Goal: Task Accomplishment & Management: Complete application form

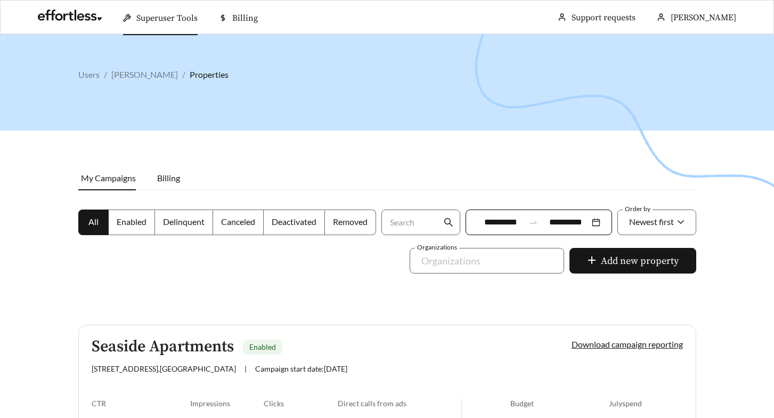
click at [207, 50] on div at bounding box center [387, 243] width 774 height 418
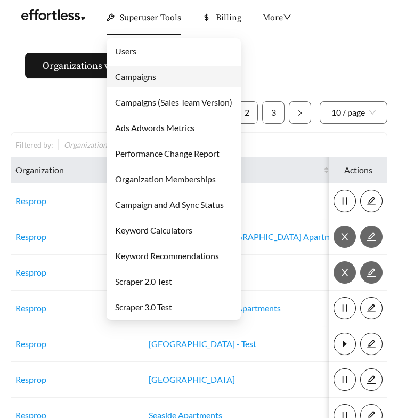
click at [124, 76] on link "Campaigns" at bounding box center [135, 76] width 41 height 10
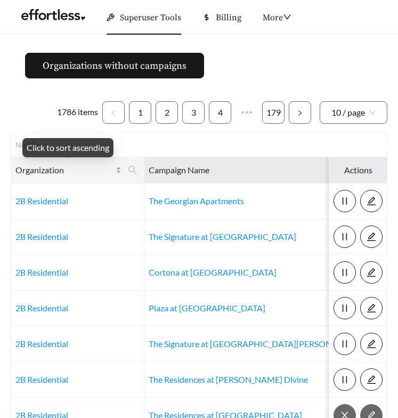
click at [76, 167] on span "Organization" at bounding box center [64, 170] width 98 height 13
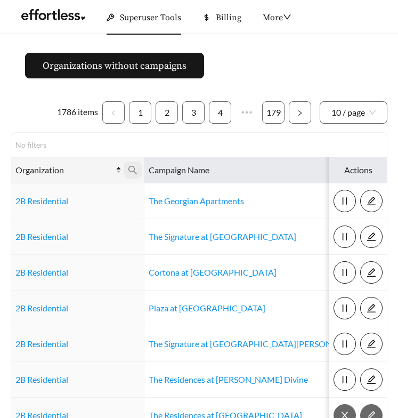
click at [131, 170] on icon "search" at bounding box center [133, 170] width 10 height 10
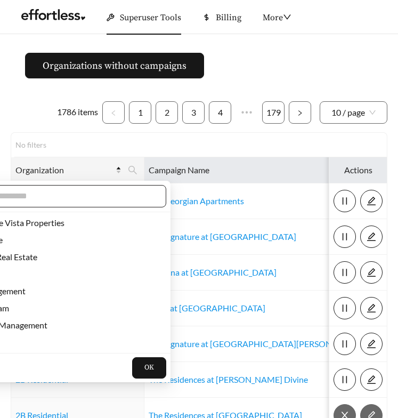
click at [109, 190] on input "text" at bounding box center [63, 196] width 183 height 13
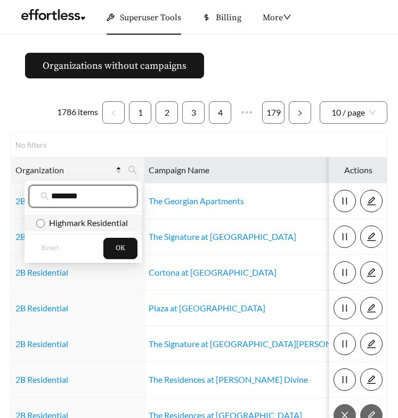
type input "********"
click at [105, 217] on span "Highmark Residential" at bounding box center [86, 222] width 83 height 10
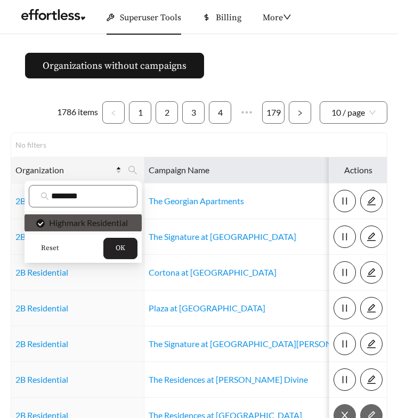
click at [115, 246] on button "OK" at bounding box center [120, 248] width 34 height 21
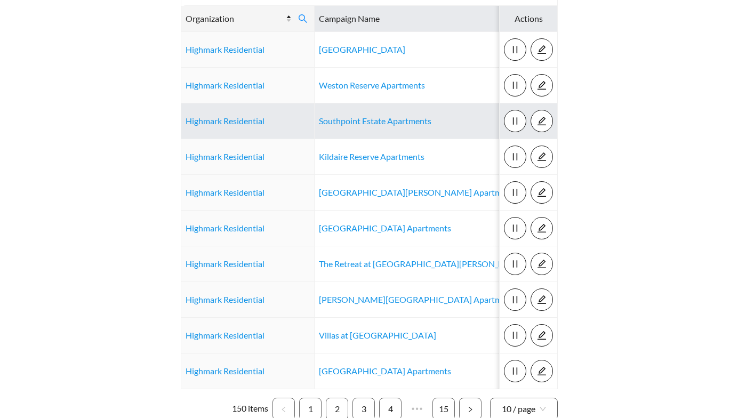
scroll to position [219, 0]
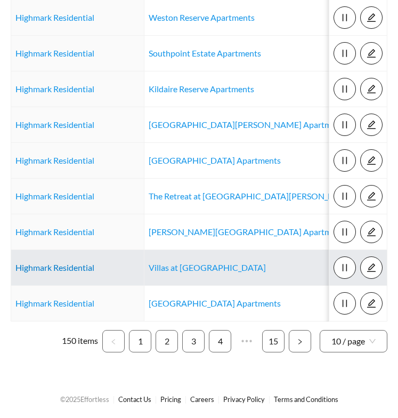
click at [53, 268] on link "Highmark Residential" at bounding box center [54, 267] width 79 height 10
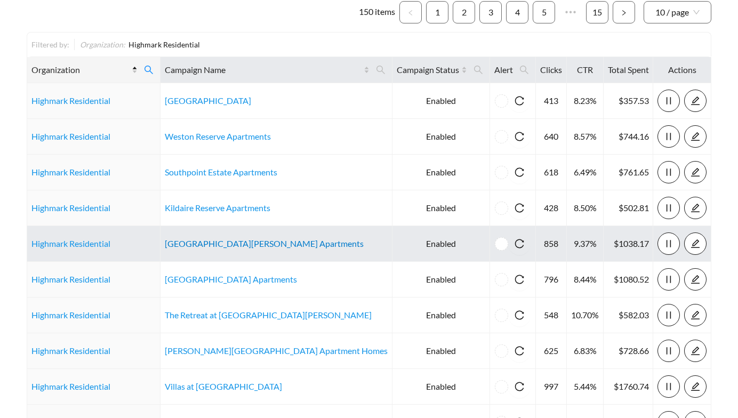
scroll to position [0, 0]
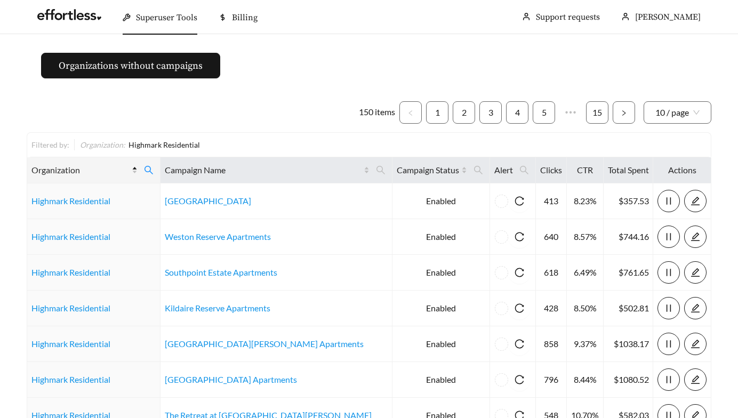
click at [183, 20] on span "Superuser Tools" at bounding box center [166, 17] width 61 height 11
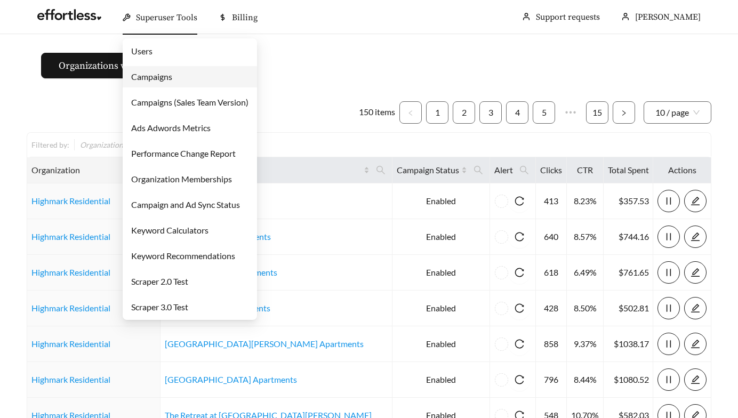
click at [152, 53] on link "Users" at bounding box center [141, 51] width 21 height 10
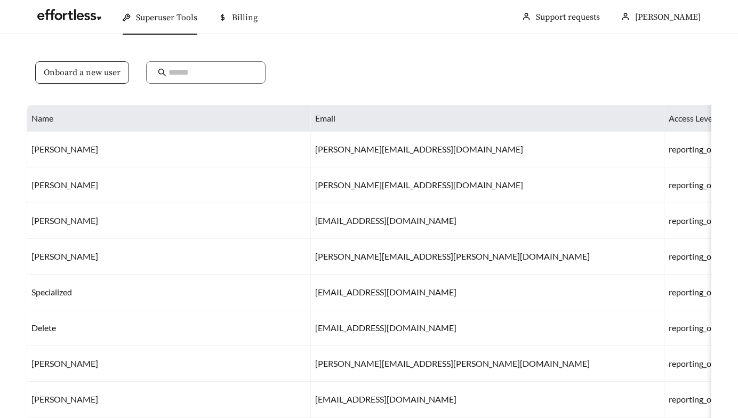
click at [79, 72] on span "Onboard a new user" at bounding box center [82, 72] width 77 height 13
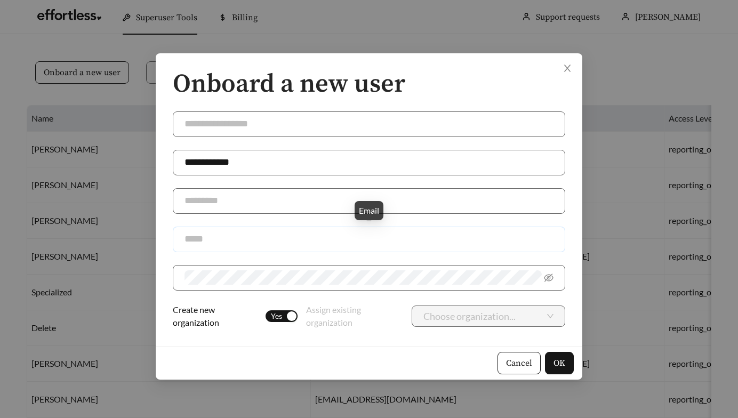
click at [209, 237] on input "text" at bounding box center [369, 240] width 392 height 26
paste input "**********"
type input "**********"
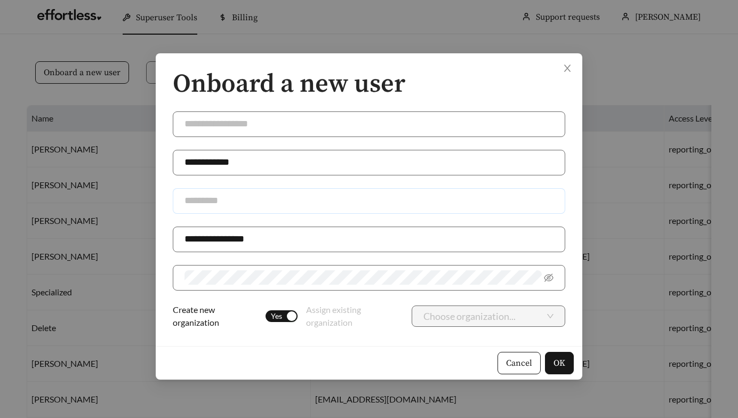
click at [232, 201] on input "text" at bounding box center [369, 201] width 392 height 26
type input "***"
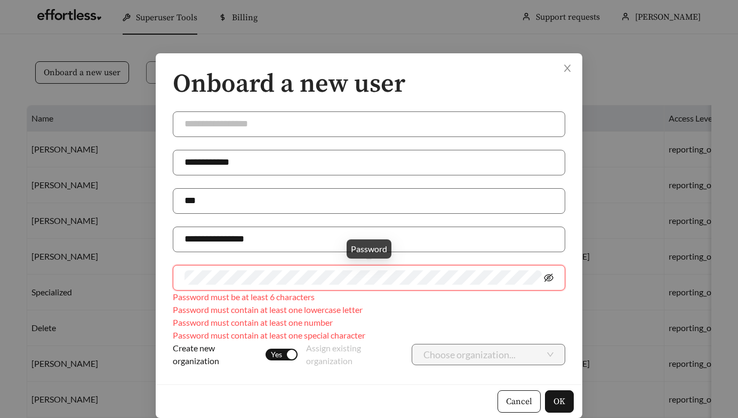
click at [398, 273] on icon "eye-invisible" at bounding box center [549, 278] width 10 height 10
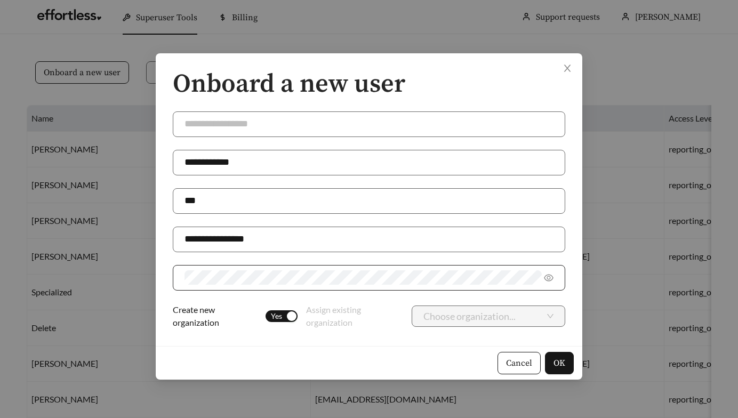
click at [288, 315] on div "button" at bounding box center [292, 316] width 10 height 10
click at [398, 312] on div "Choose organization..." at bounding box center [488, 315] width 154 height 21
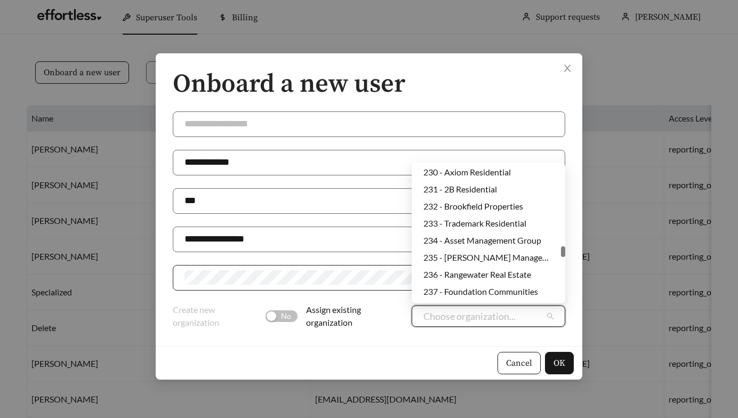
scroll to position [1933, 0]
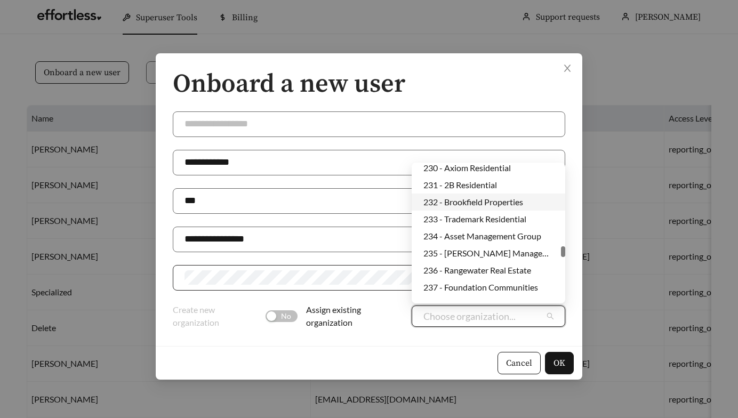
click at [398, 198] on div "232 - Brookfield Properties" at bounding box center [488, 202] width 130 height 12
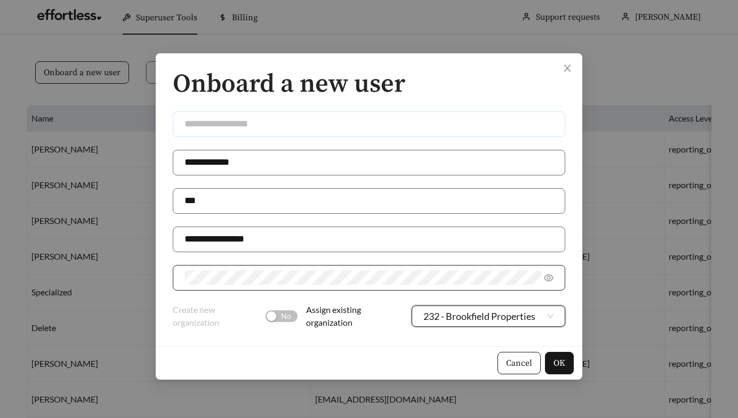
click at [296, 124] on input "text" at bounding box center [369, 124] width 392 height 26
type input "**********"
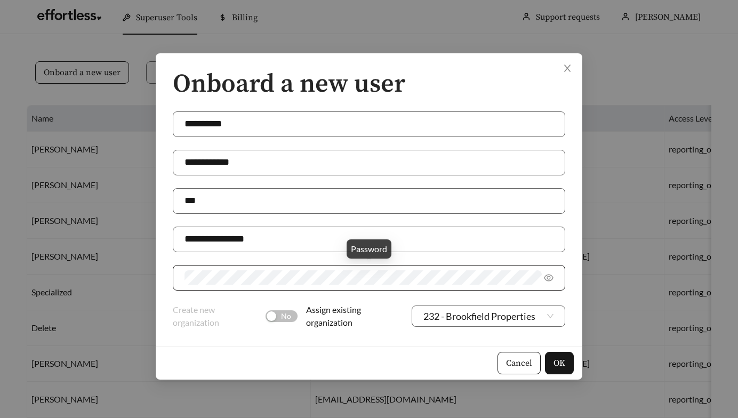
drag, startPoint x: 237, startPoint y: 269, endPoint x: 173, endPoint y: 275, distance: 64.2
click at [163, 274] on div "**********" at bounding box center [369, 199] width 426 height 293
click at [157, 269] on div "**********" at bounding box center [369, 199] width 426 height 293
click at [398, 359] on span "OK" at bounding box center [559, 363] width 12 height 13
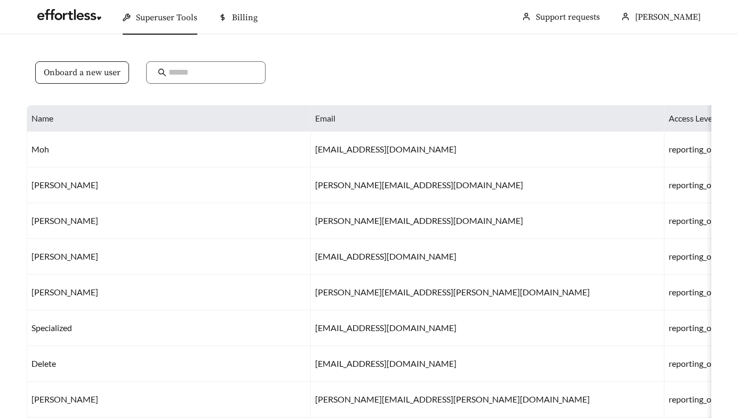
click at [139, 15] on span "Superuser Tools" at bounding box center [166, 17] width 61 height 11
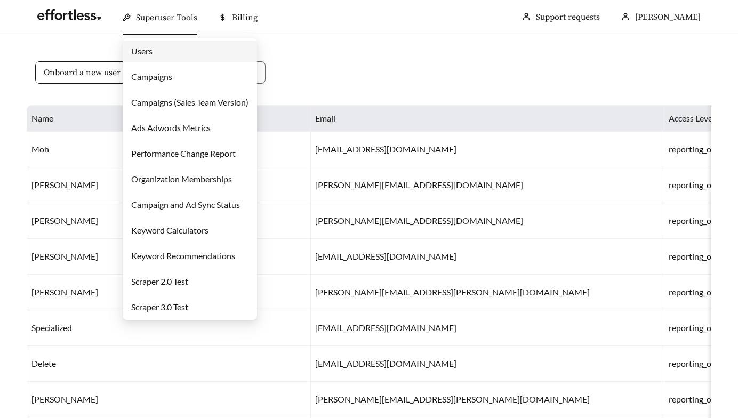
click at [141, 79] on link "Campaigns" at bounding box center [151, 76] width 41 height 10
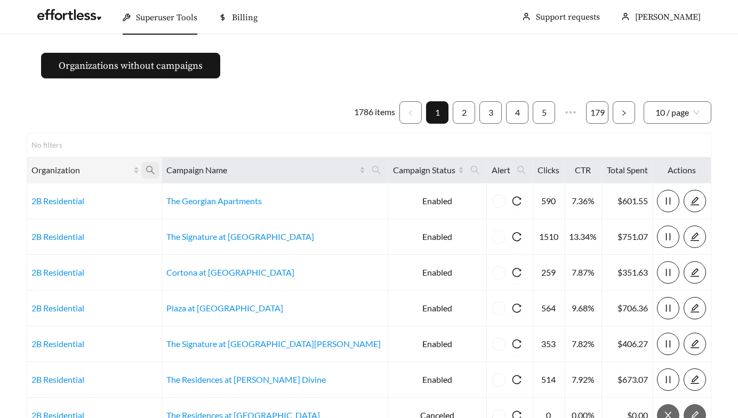
click at [155, 166] on icon "search" at bounding box center [150, 170] width 9 height 9
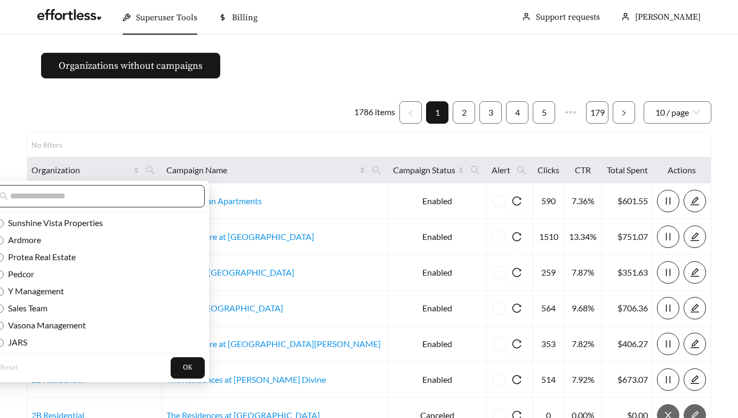
click at [148, 193] on input "text" at bounding box center [101, 196] width 183 height 13
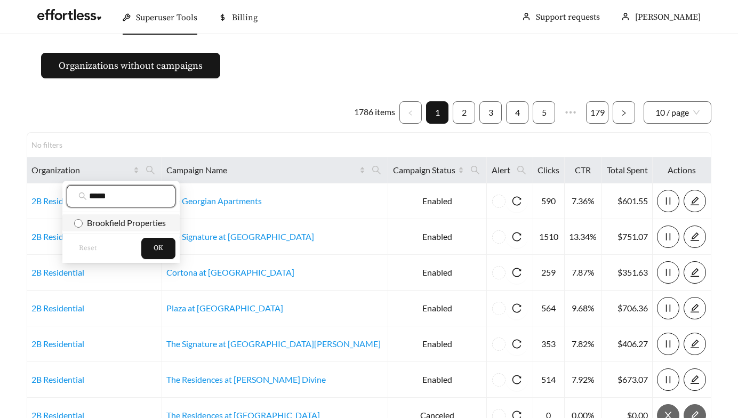
type input "*****"
click at [138, 227] on span "Brookfield Properties" at bounding box center [124, 222] width 83 height 10
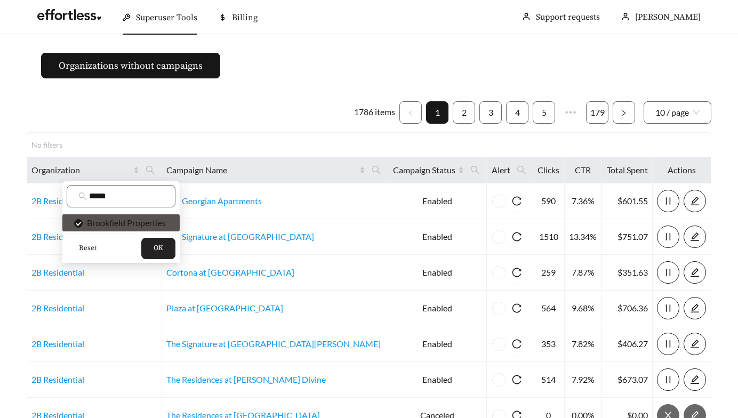
click at [169, 247] on button "OK" at bounding box center [158, 248] width 34 height 21
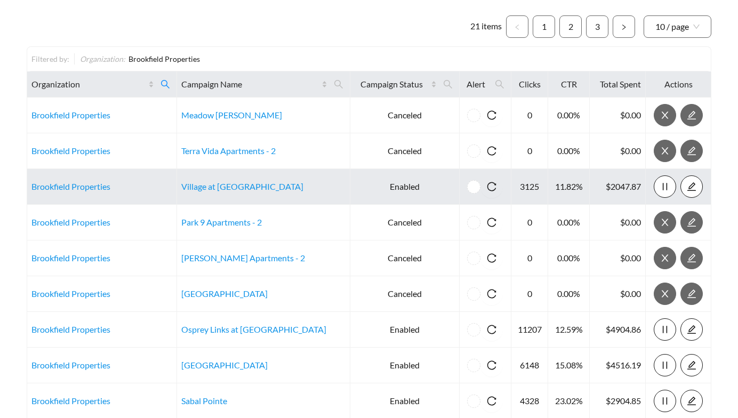
scroll to position [219, 0]
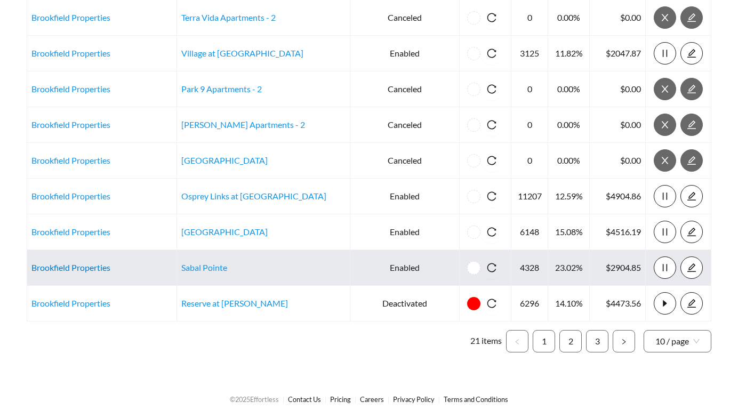
click at [79, 267] on link "Brookfield Properties" at bounding box center [70, 267] width 79 height 10
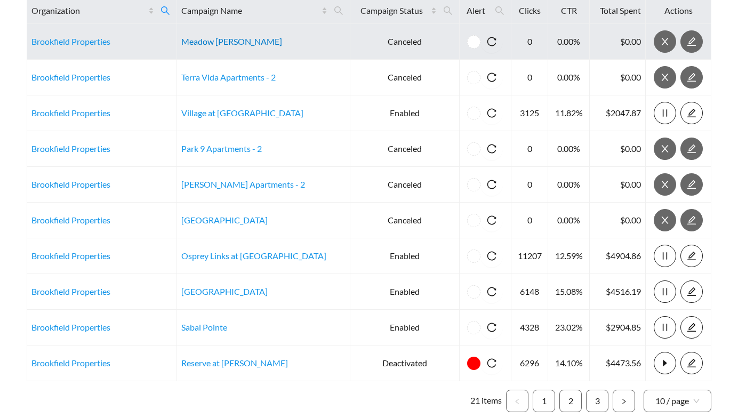
scroll to position [0, 0]
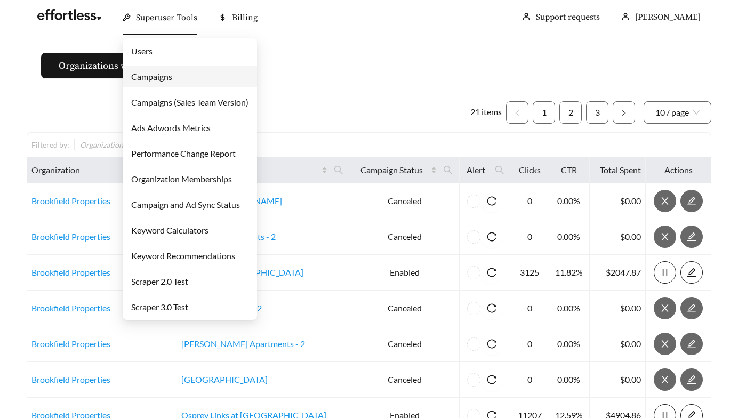
click at [180, 15] on span "Superuser Tools" at bounding box center [166, 17] width 61 height 11
click at [153, 76] on link "Campaigns" at bounding box center [151, 76] width 41 height 10
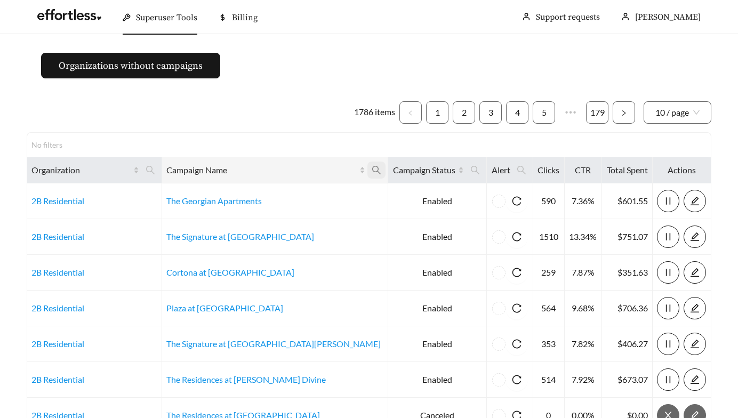
click at [372, 168] on icon "search" at bounding box center [376, 170] width 9 height 9
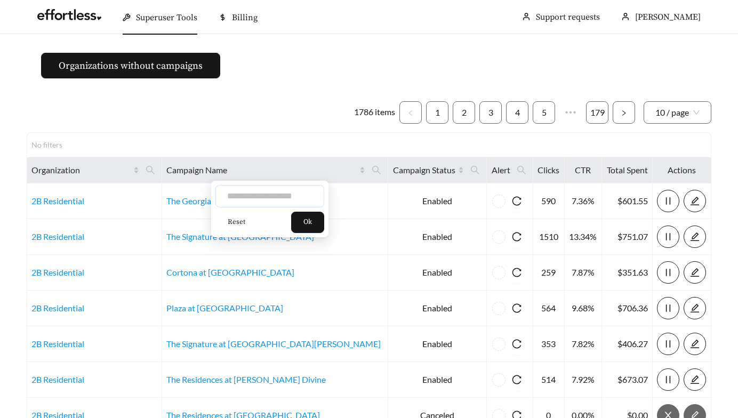
click at [288, 194] on input "text" at bounding box center [269, 196] width 109 height 22
type input "*******"
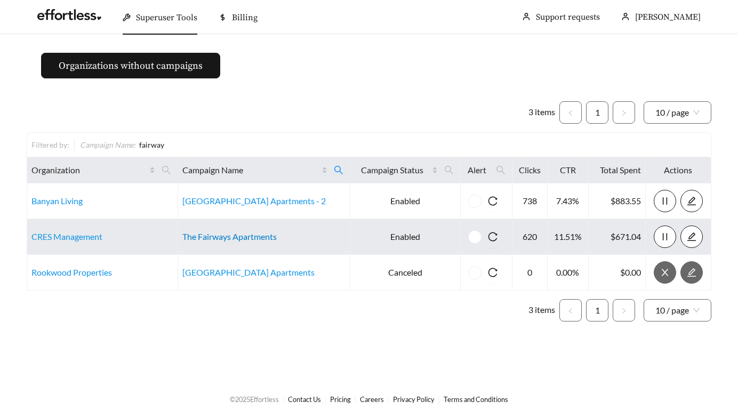
click at [247, 239] on link "The Fairways Apartments" at bounding box center [229, 236] width 94 height 10
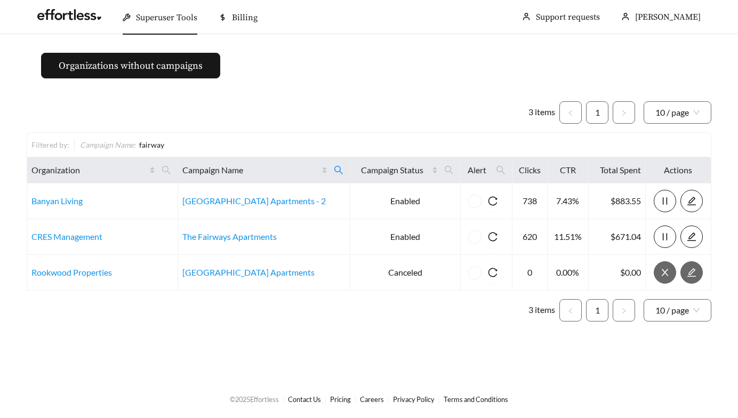
click at [164, 17] on span "Superuser Tools" at bounding box center [166, 17] width 61 height 11
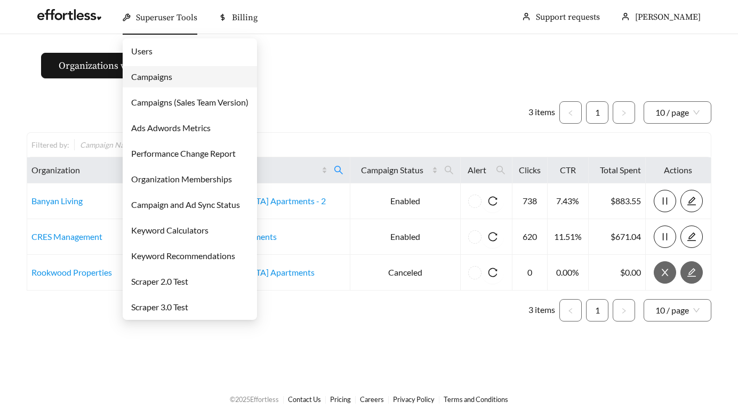
click at [154, 79] on link "Campaigns" at bounding box center [151, 76] width 41 height 10
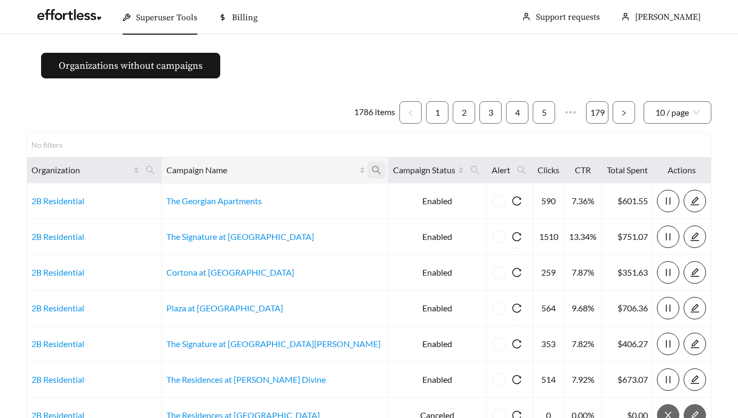
click at [371, 168] on icon "search" at bounding box center [376, 170] width 10 height 10
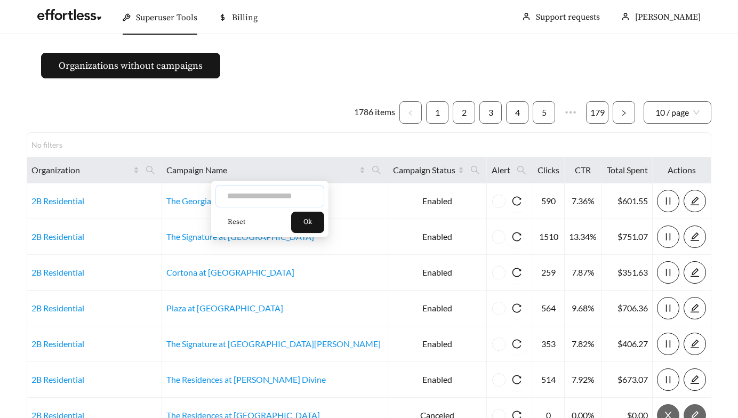
click at [302, 189] on input "text" at bounding box center [269, 196] width 109 height 22
type input "*****"
click at [312, 219] on span "Ok" at bounding box center [307, 222] width 9 height 11
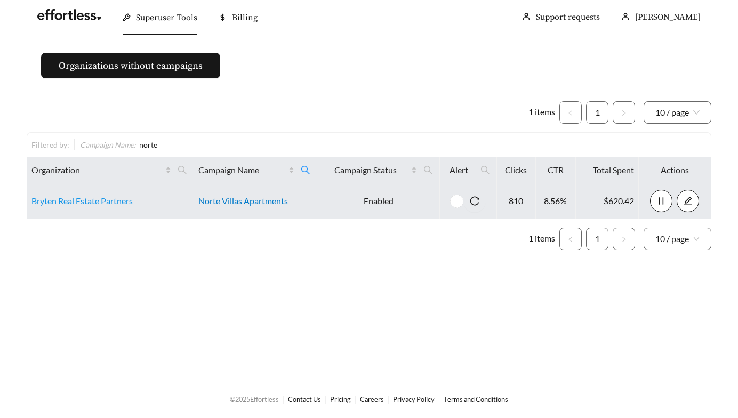
click at [259, 201] on link "Norte Villas Apartments" at bounding box center [243, 201] width 90 height 10
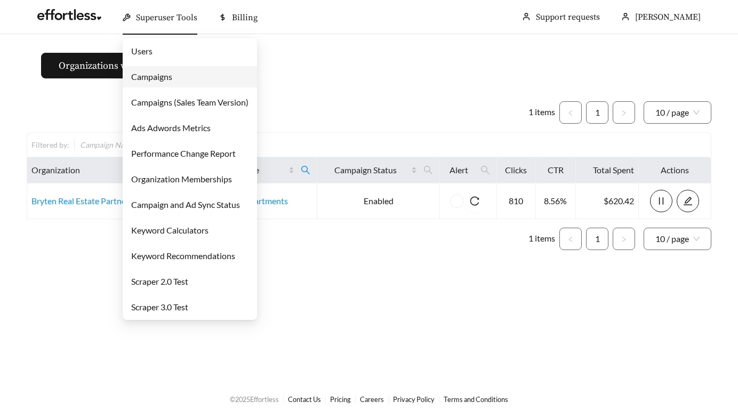
click at [168, 21] on span "Superuser Tools" at bounding box center [166, 17] width 61 height 11
click at [156, 72] on link "Campaigns" at bounding box center [151, 76] width 41 height 10
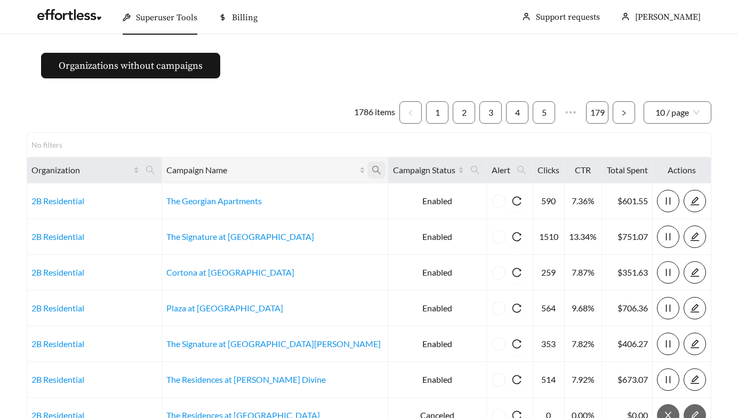
click at [371, 168] on icon "search" at bounding box center [376, 170] width 10 height 10
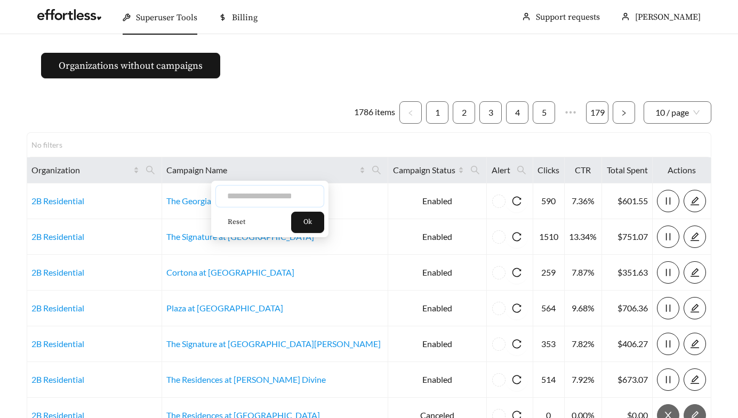
click at [294, 190] on input "text" at bounding box center [269, 196] width 109 height 22
type input "*********"
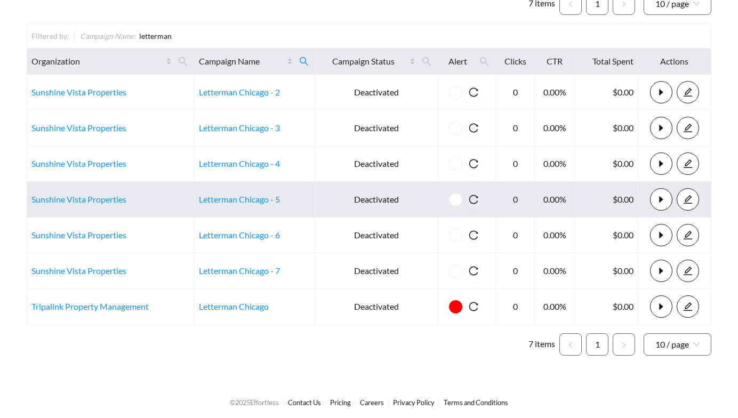
scroll to position [112, 0]
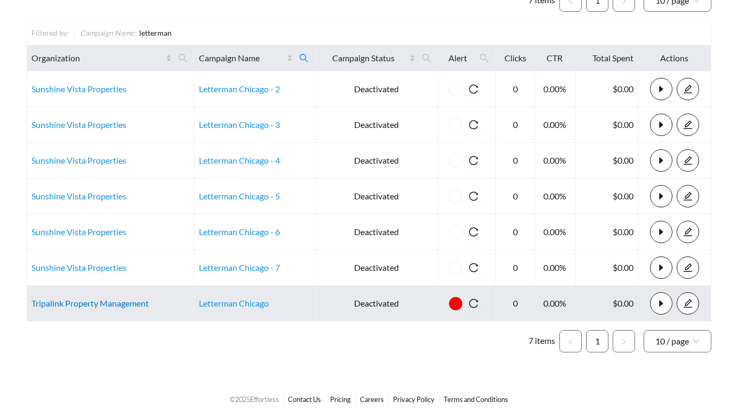
click at [109, 301] on link "Tripalink Property Management" at bounding box center [89, 303] width 117 height 10
click at [130, 311] on td "Tripalink Property Management" at bounding box center [110, 304] width 167 height 36
click at [130, 301] on link "Tripalink Property Management" at bounding box center [89, 303] width 117 height 10
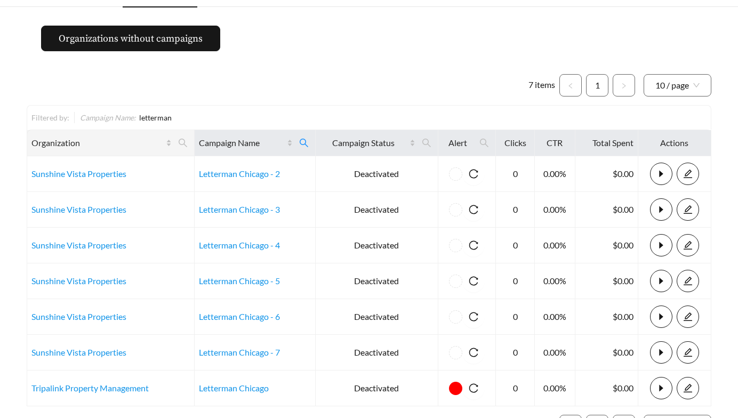
scroll to position [0, 0]
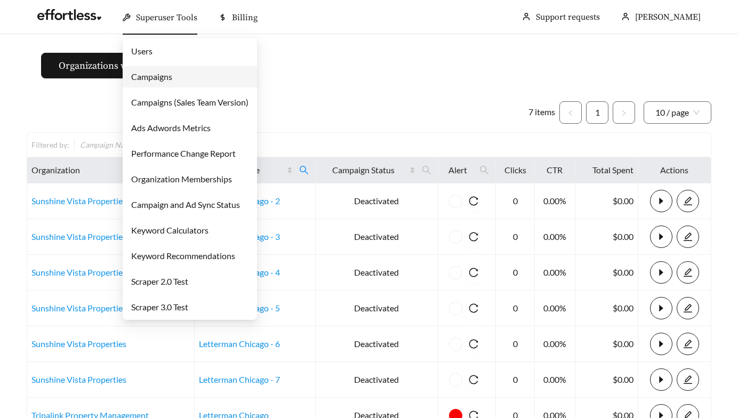
click at [143, 18] on span "Superuser Tools" at bounding box center [166, 17] width 61 height 11
click at [141, 76] on link "Campaigns" at bounding box center [151, 76] width 41 height 10
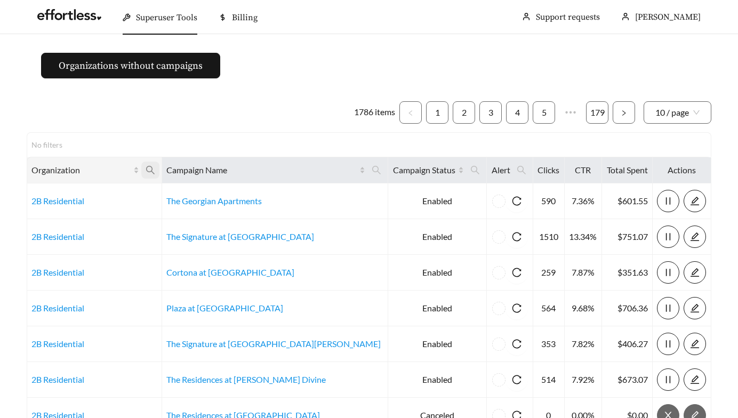
click at [155, 165] on icon "search" at bounding box center [151, 170] width 10 height 10
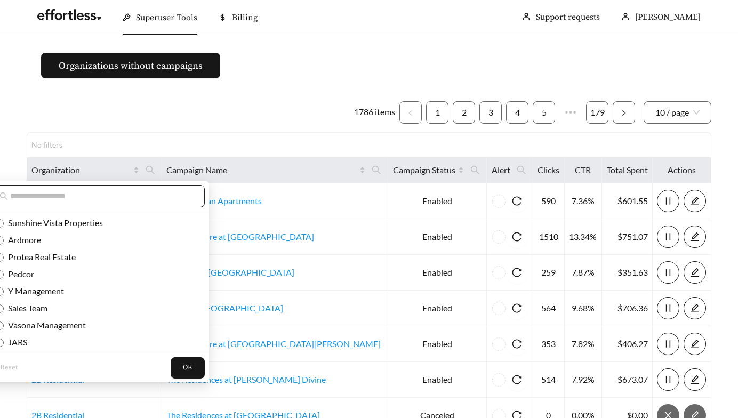
click at [88, 198] on input "text" at bounding box center [101, 196] width 183 height 13
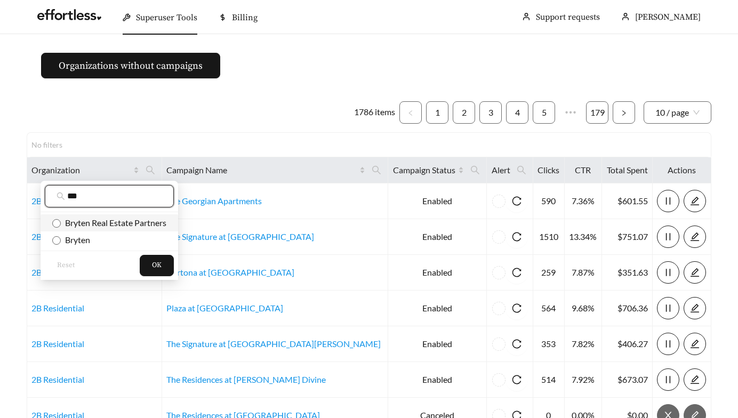
type input "***"
click at [76, 222] on span "Bryten Real Estate Partners" at bounding box center [114, 222] width 106 height 10
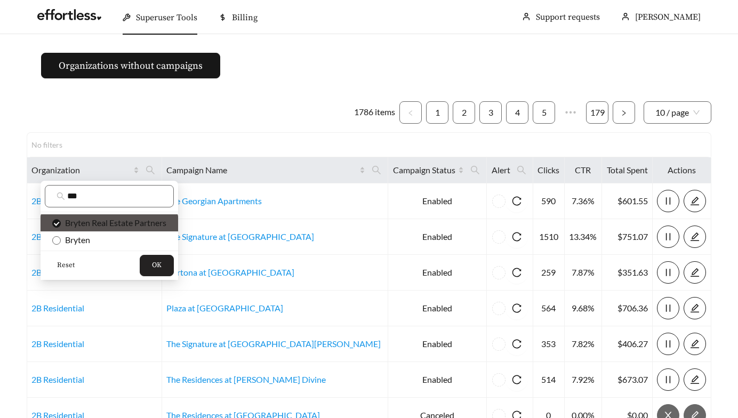
click at [161, 264] on span "OK" at bounding box center [157, 265] width 10 height 11
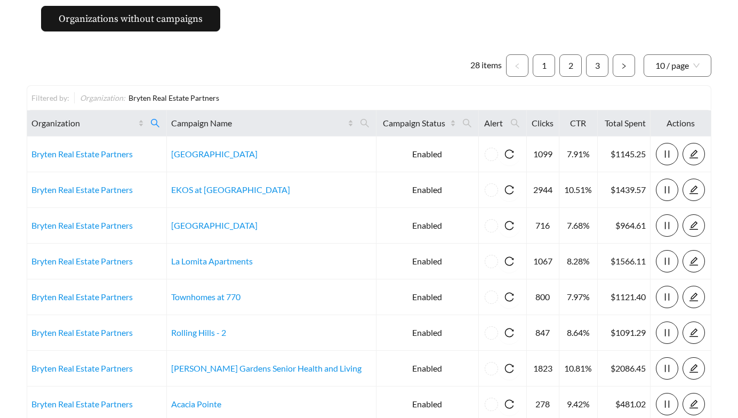
scroll to position [48, 0]
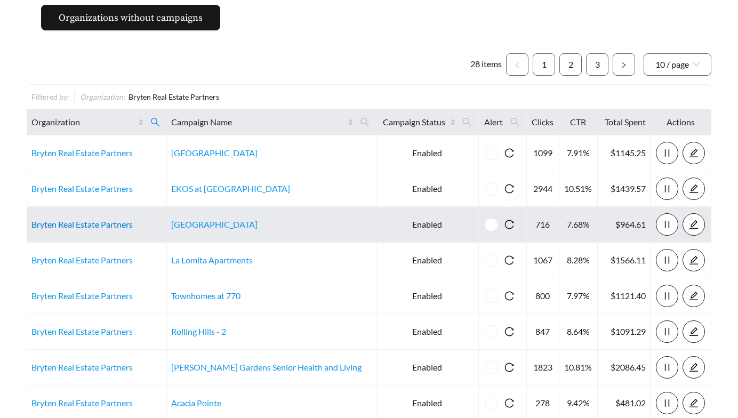
click at [83, 223] on link "Bryten Real Estate Partners" at bounding box center [81, 224] width 101 height 10
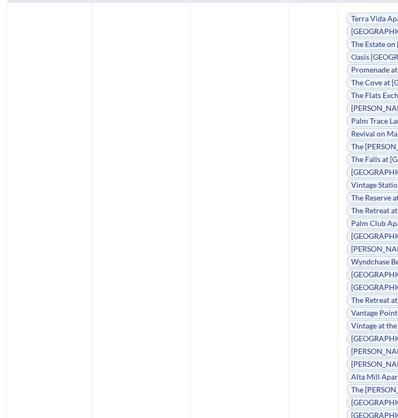
scroll to position [9089, 3]
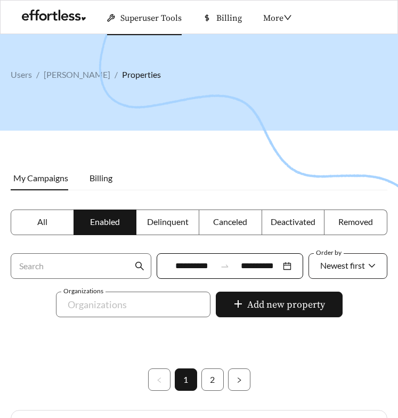
click at [336, 268] on span "Newest first" at bounding box center [342, 265] width 45 height 10
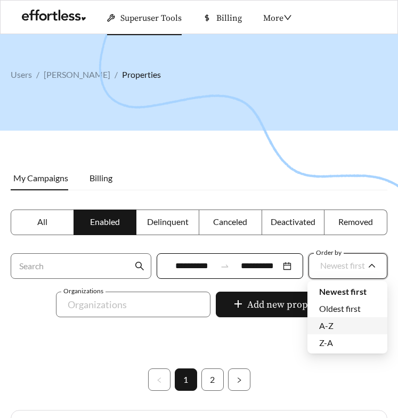
click at [324, 322] on span "A-Z" at bounding box center [326, 325] width 14 height 10
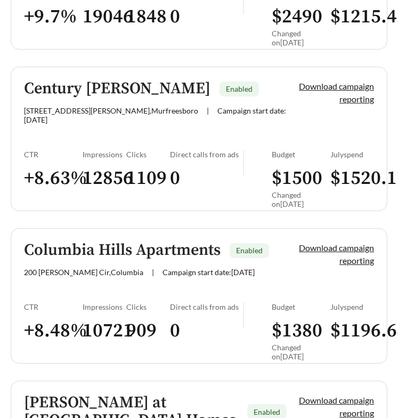
scroll to position [1142, 0]
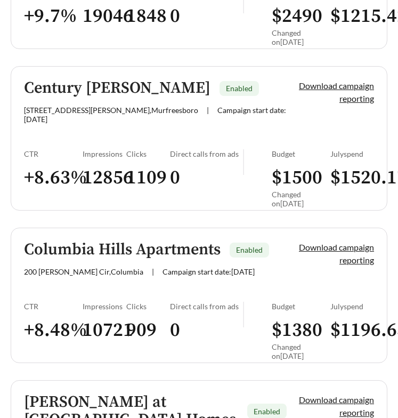
click at [106, 86] on h5 "Century [PERSON_NAME]" at bounding box center [117, 88] width 187 height 18
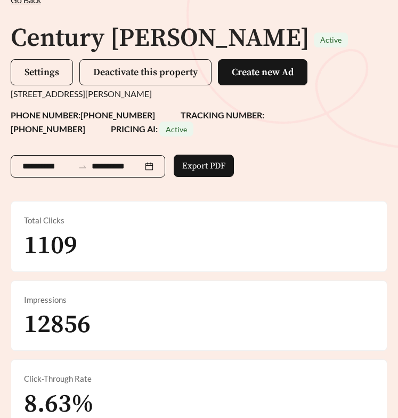
scroll to position [56, 0]
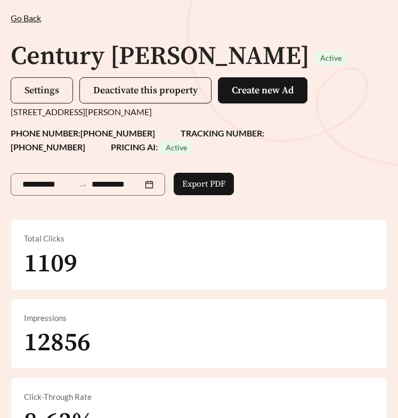
click at [60, 87] on button "Settings" at bounding box center [42, 90] width 62 height 26
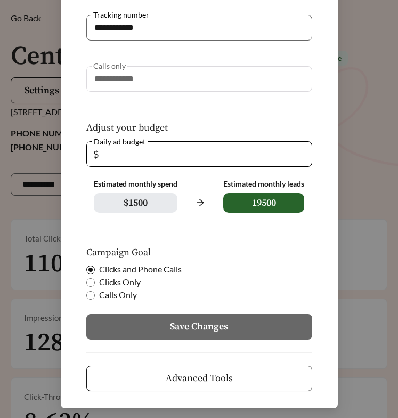
scroll to position [190, 0]
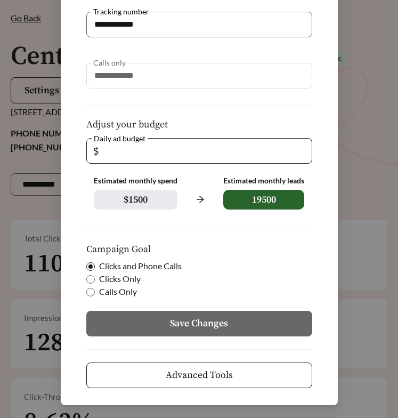
click at [127, 154] on input "**" at bounding box center [203, 151] width 205 height 25
type input "*"
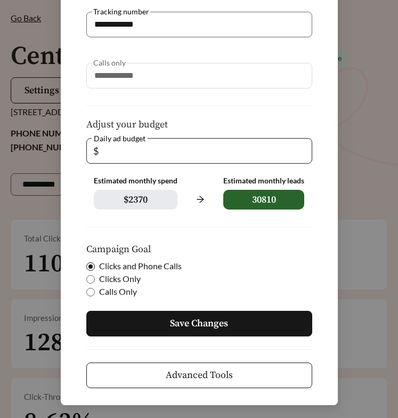
type input "*"
type input "**"
click at [129, 328] on button "Save Changes" at bounding box center [199, 324] width 226 height 26
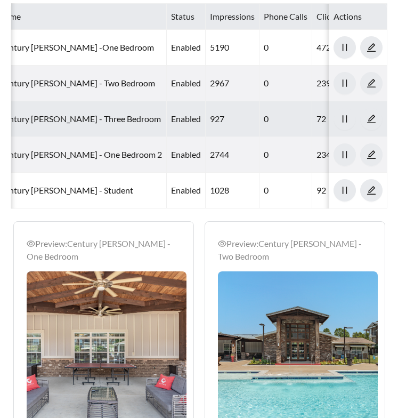
scroll to position [0, 0]
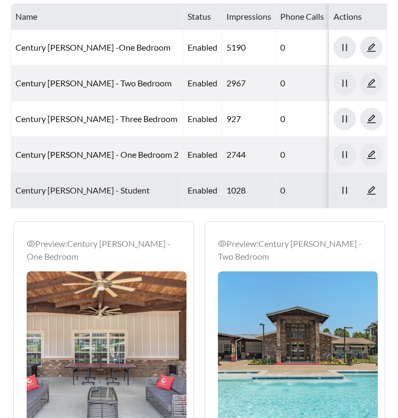
click at [99, 188] on link "Century Autumn Wood - Student" at bounding box center [82, 190] width 134 height 10
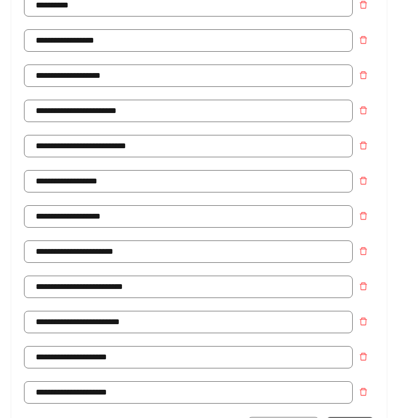
scroll to position [356, 0]
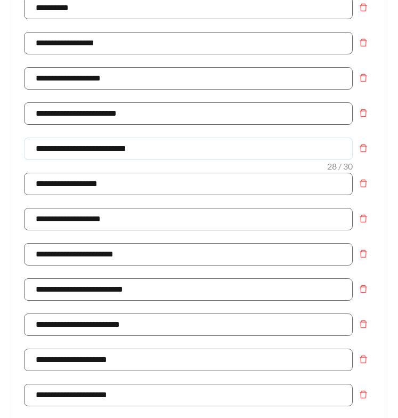
drag, startPoint x: 159, startPoint y: 126, endPoint x: 104, endPoint y: 124, distance: 54.4
click at [104, 138] on input "**********" at bounding box center [188, 149] width 329 height 22
paste input "text"
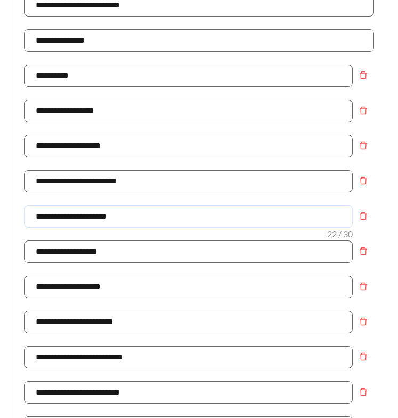
click at [107, 205] on input "**********" at bounding box center [188, 216] width 329 height 22
type input "**********"
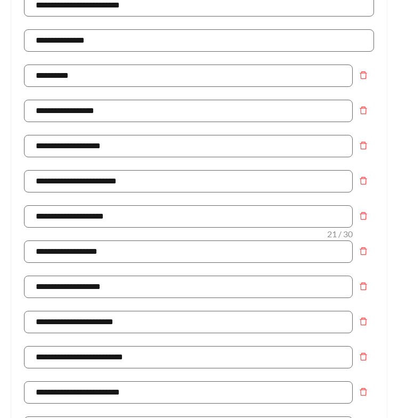
click at [119, 211] on div "**********" at bounding box center [199, 222] width 350 height 35
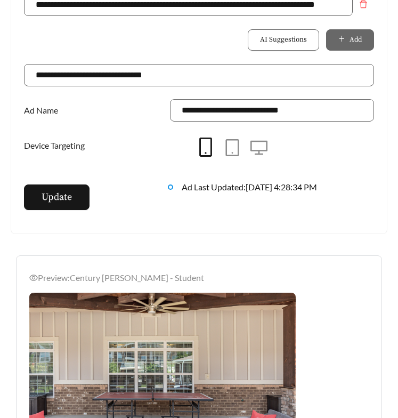
scroll to position [999, 0]
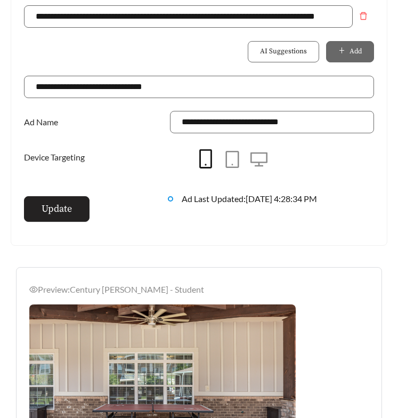
click at [59, 201] on span "Update" at bounding box center [57, 208] width 30 height 14
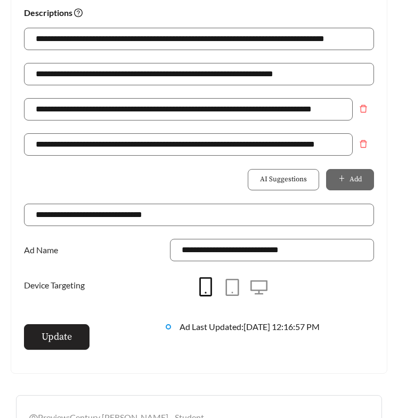
scroll to position [875, 0]
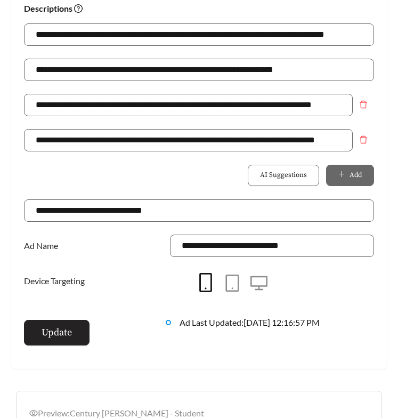
click at [66, 325] on span "Update" at bounding box center [57, 332] width 30 height 14
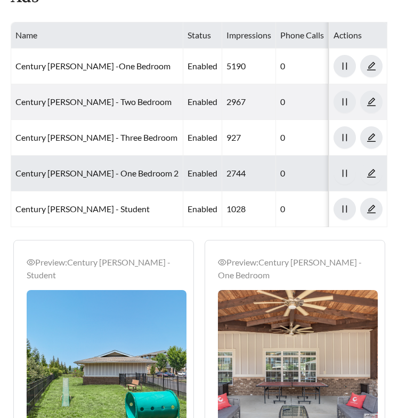
scroll to position [826, 0]
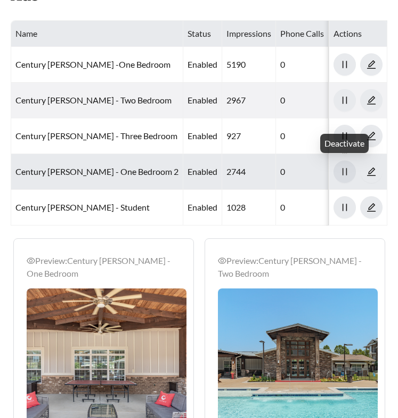
click at [345, 172] on icon "pause" at bounding box center [345, 172] width 10 height 10
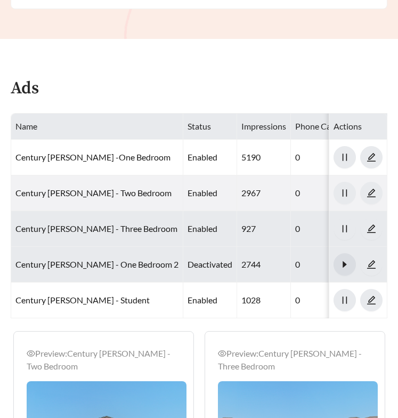
scroll to position [731, 0]
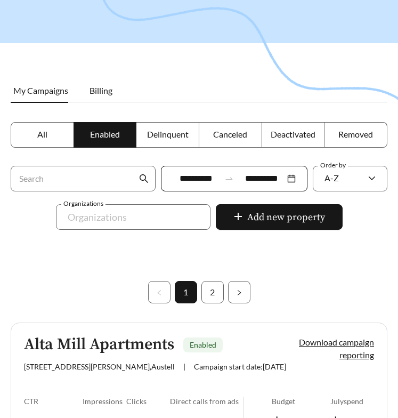
scroll to position [108, 0]
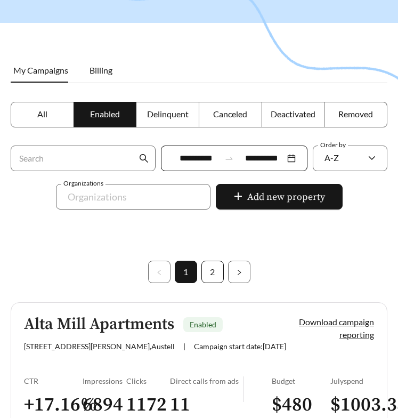
click at [217, 271] on link "2" at bounding box center [212, 271] width 21 height 21
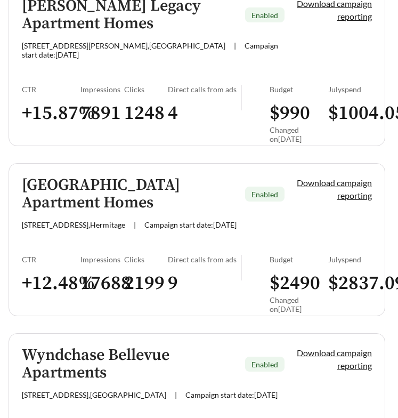
scroll to position [3270, 0]
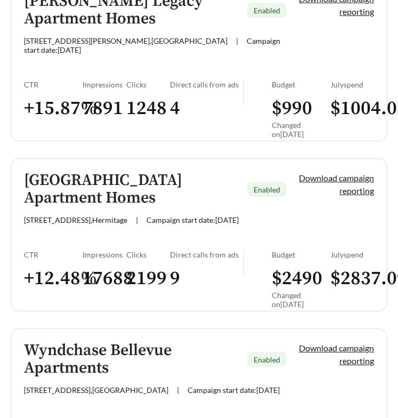
click at [131, 172] on h5 "Waterford Landing Apartment Homes" at bounding box center [131, 189] width 214 height 35
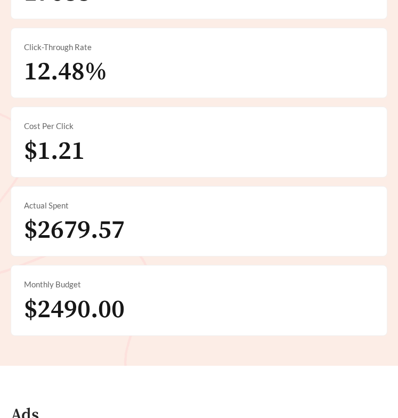
scroll to position [441, 0]
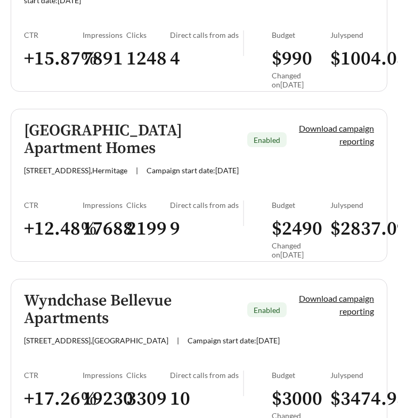
scroll to position [3316, 0]
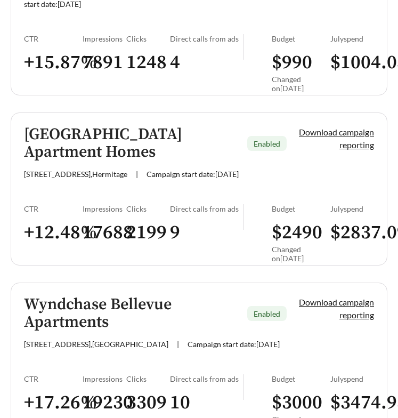
click at [85, 296] on h5 "Wyndchase Bellevue Apartments" at bounding box center [131, 313] width 214 height 35
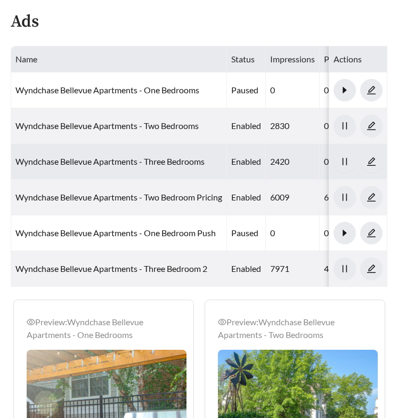
scroll to position [834, 0]
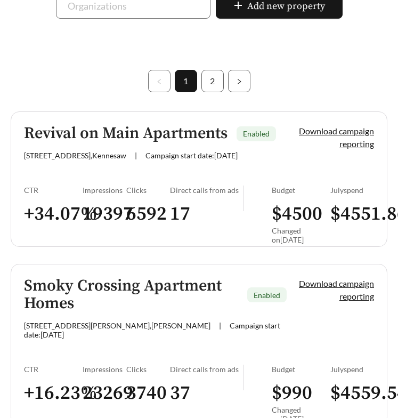
scroll to position [313, 0]
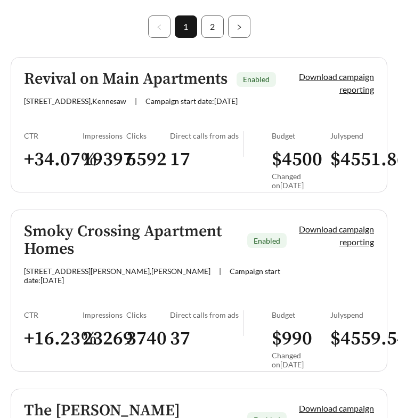
scroll to position [351, 0]
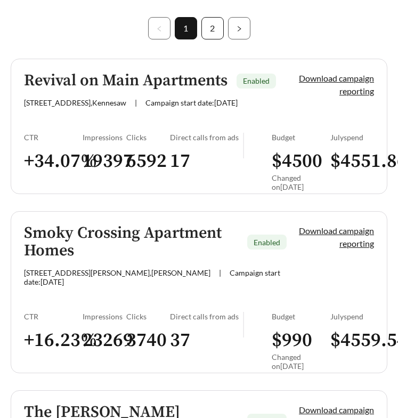
click at [206, 29] on link "2" at bounding box center [212, 28] width 21 height 21
click at [185, 29] on link "1" at bounding box center [185, 28] width 21 height 21
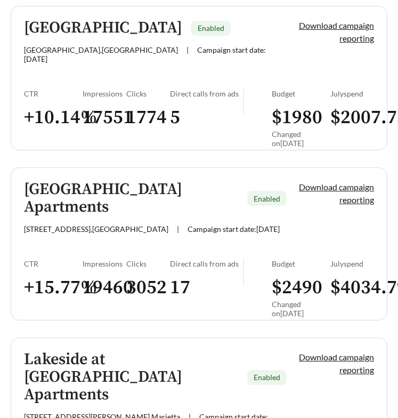
scroll to position [2184, 0]
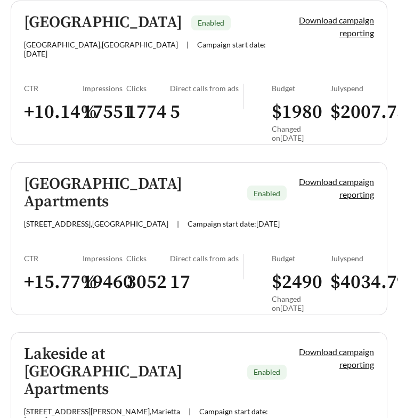
click at [92, 175] on h5 "Hickory Point Apartments" at bounding box center [131, 192] width 214 height 35
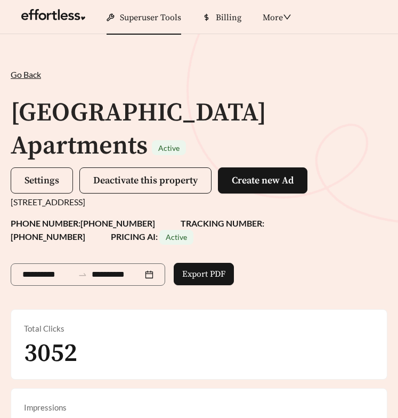
click at [41, 174] on span "Settings" at bounding box center [42, 180] width 35 height 12
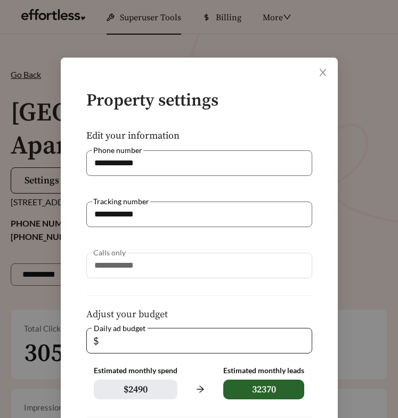
click at [114, 346] on input "**" at bounding box center [203, 340] width 205 height 25
drag, startPoint x: 114, startPoint y: 346, endPoint x: 58, endPoint y: 346, distance: 55.4
click at [58, 346] on div "**********" at bounding box center [199, 209] width 398 height 418
type input "*"
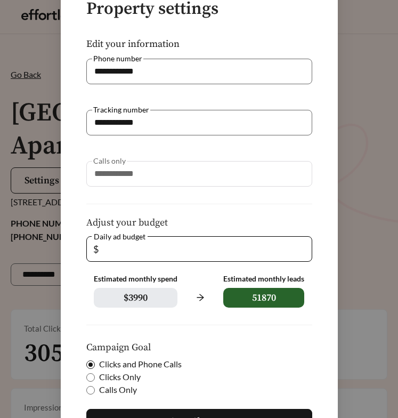
scroll to position [122, 0]
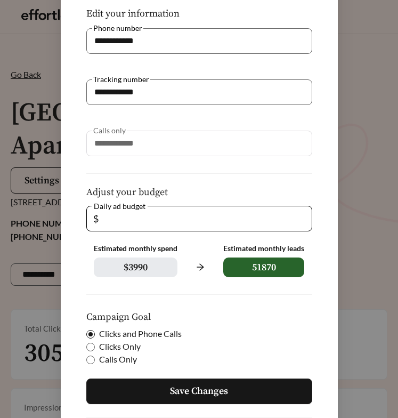
type input "***"
click at [165, 387] on button "Save Changes" at bounding box center [199, 391] width 226 height 26
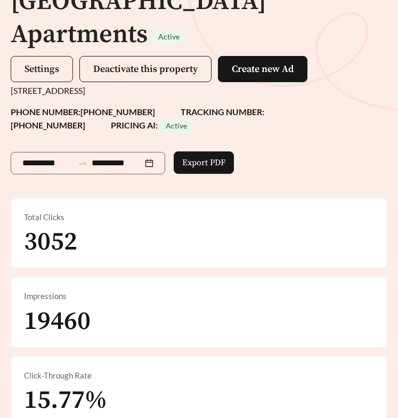
scroll to position [130, 0]
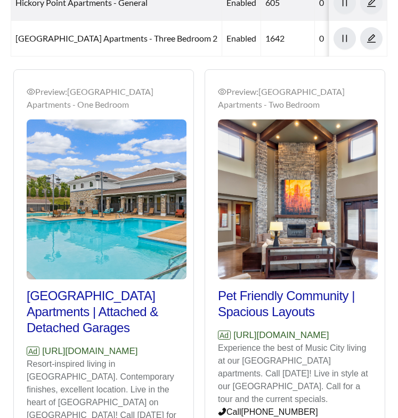
scroll to position [1101, 0]
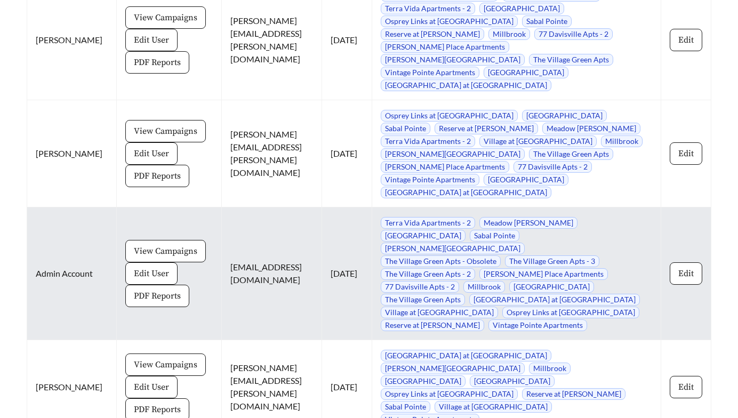
scroll to position [1654, 0]
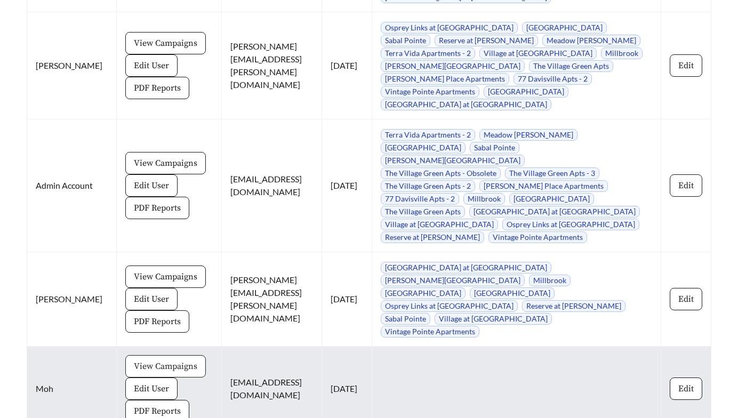
click at [134, 360] on span "View Campaigns" at bounding box center [165, 366] width 63 height 13
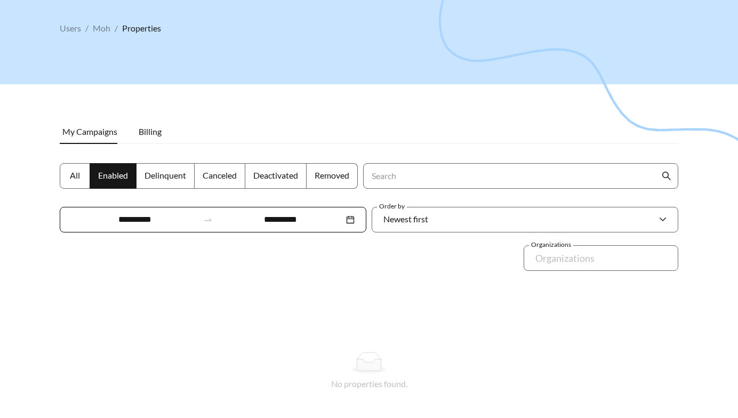
scroll to position [47, 0]
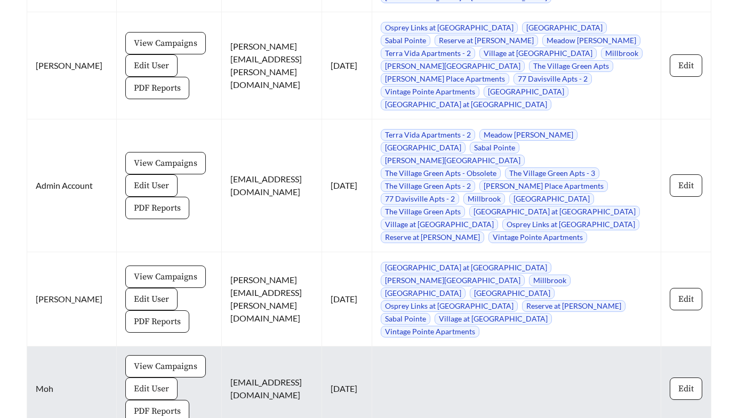
click at [133, 377] on button "Edit User" at bounding box center [151, 388] width 52 height 22
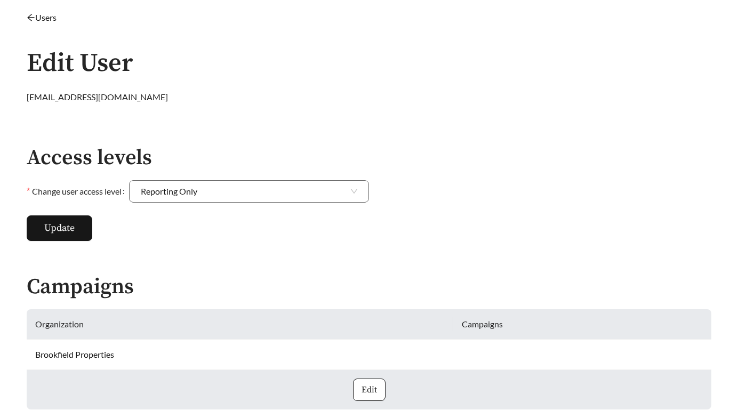
scroll to position [49, 0]
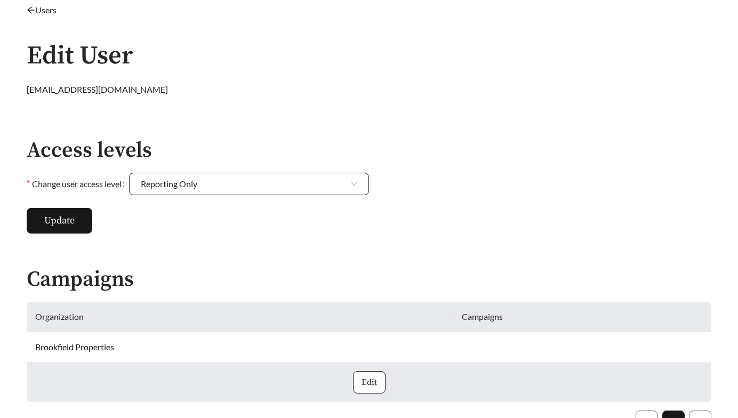
click at [277, 189] on span "Reporting Only" at bounding box center [249, 183] width 216 height 21
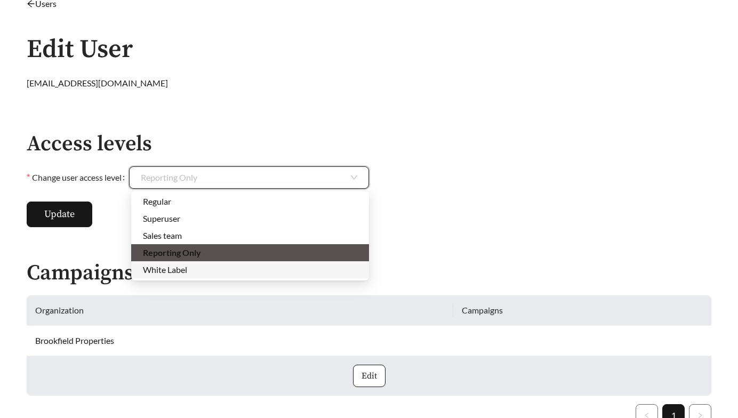
scroll to position [54, 0]
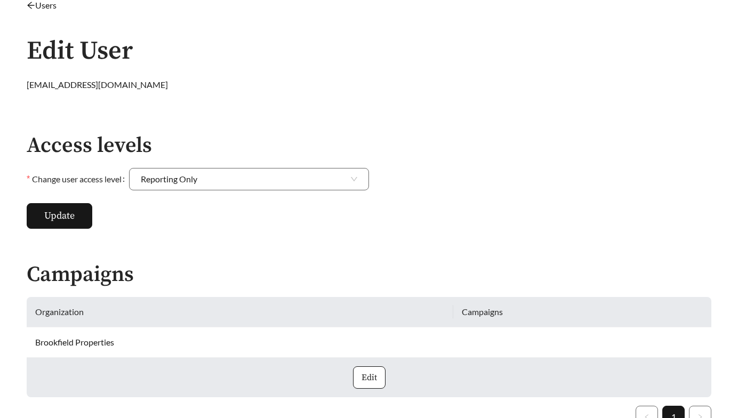
click at [262, 152] on h2 "Access levels" at bounding box center [198, 145] width 342 height 23
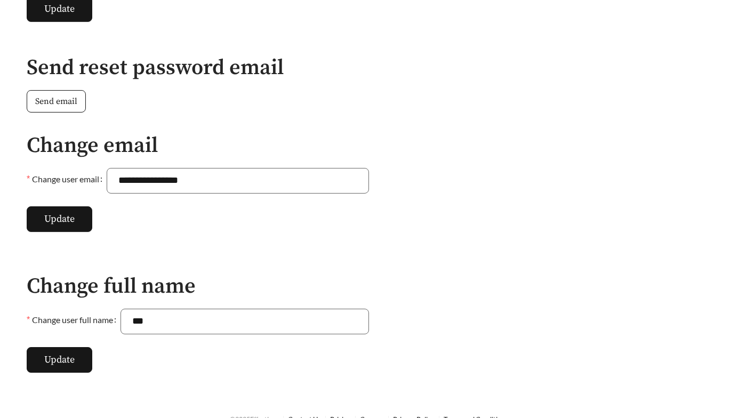
scroll to position [621, 0]
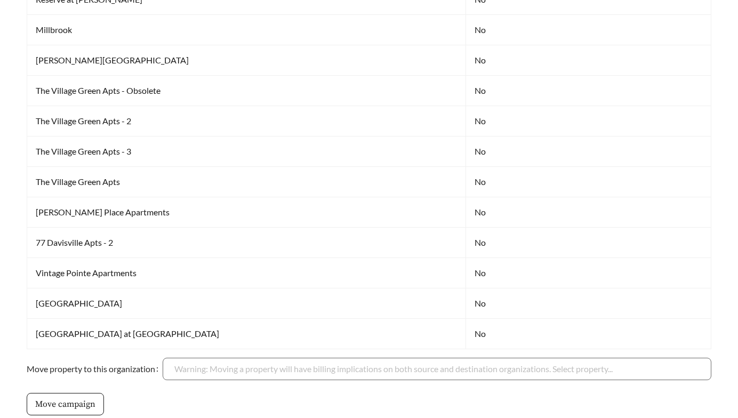
scroll to position [1654, 0]
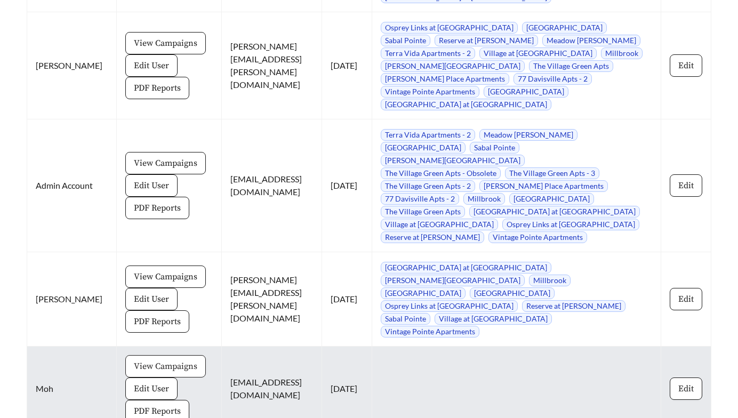
click at [145, 360] on span "View Campaigns" at bounding box center [165, 366] width 63 height 13
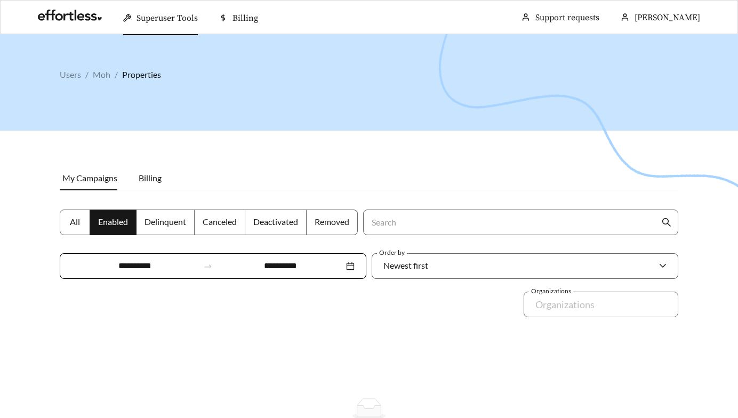
scroll to position [1654, 0]
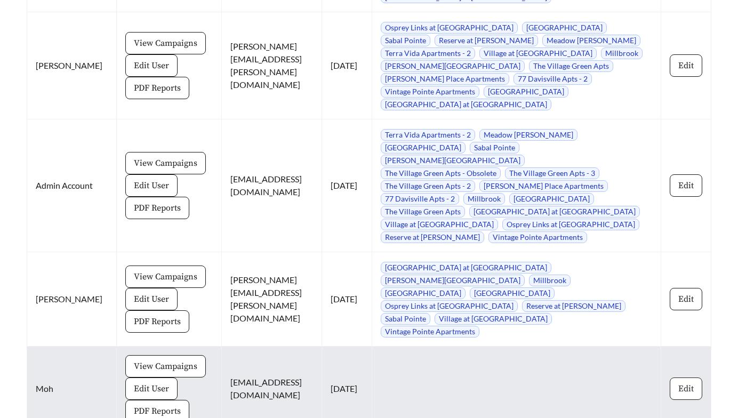
click at [683, 382] on span "Edit" at bounding box center [685, 388] width 15 height 13
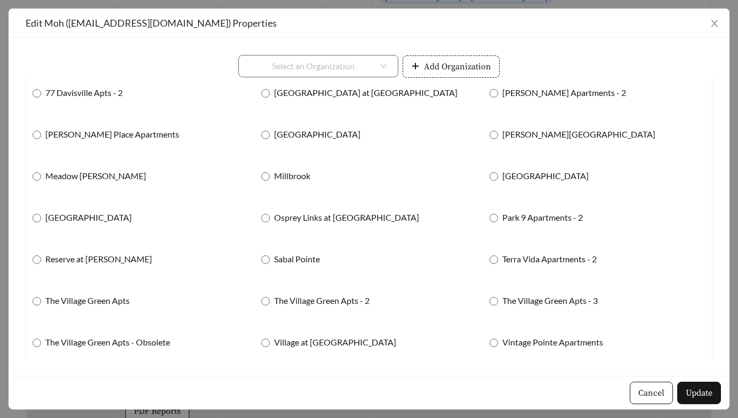
scroll to position [78, 0]
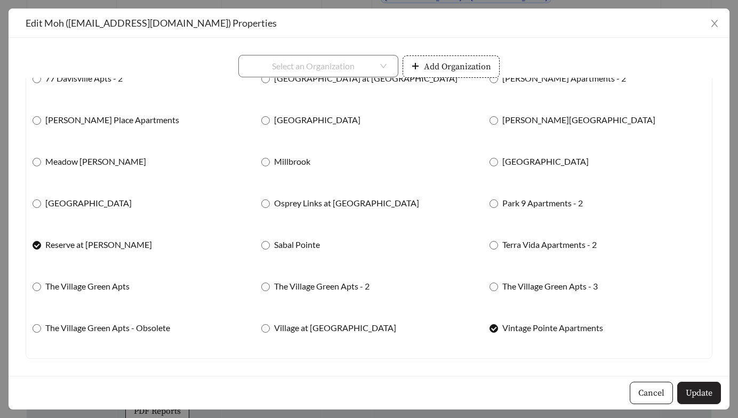
click at [696, 383] on button "Update" at bounding box center [699, 393] width 44 height 22
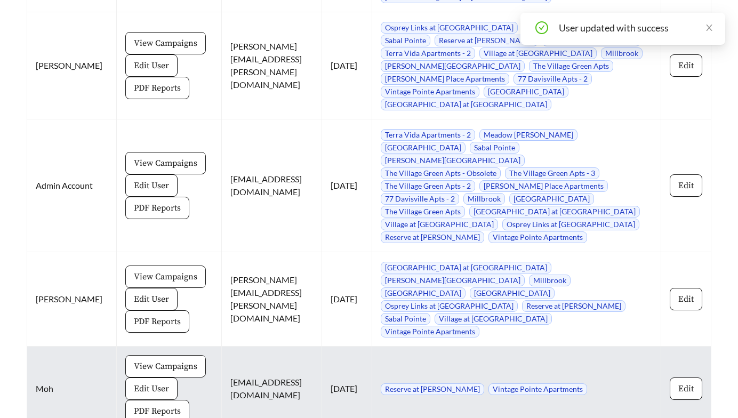
click at [128, 346] on td "View Campaigns Edit User PDF Reports" at bounding box center [169, 388] width 105 height 85
click at [134, 360] on span "View Campaigns" at bounding box center [165, 366] width 63 height 13
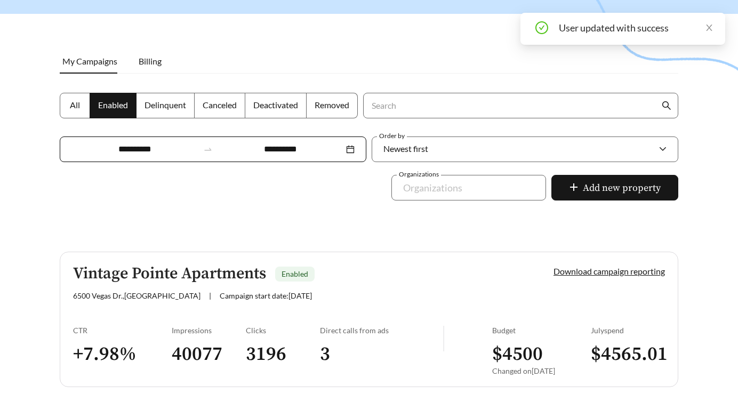
scroll to position [141, 0]
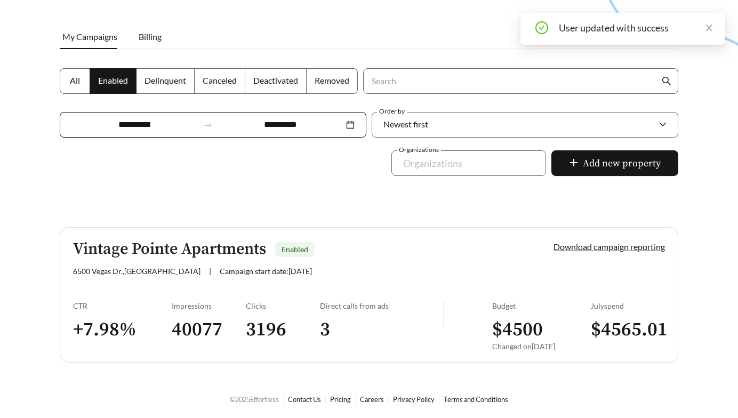
click at [63, 77] on label "All" at bounding box center [75, 81] width 30 height 26
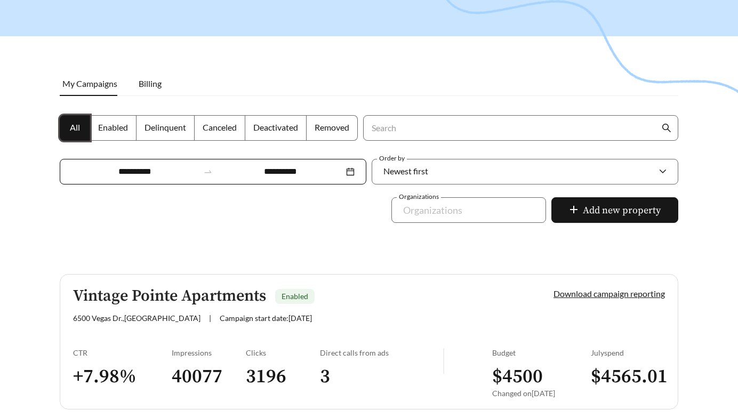
scroll to position [92, 0]
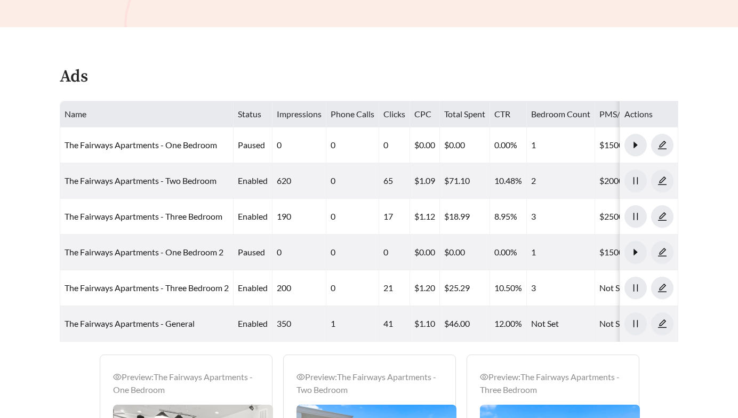
scroll to position [454, 0]
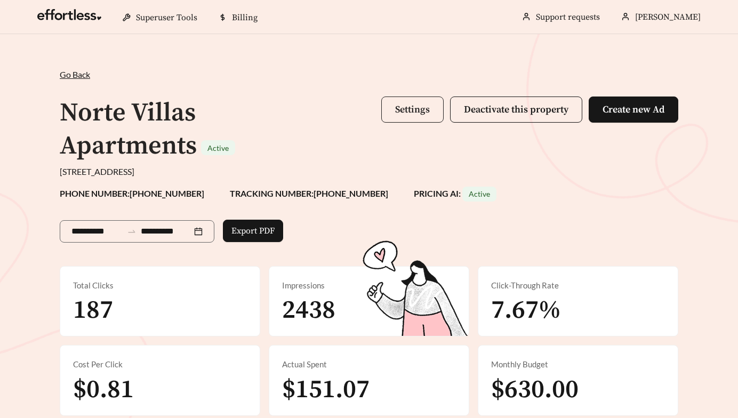
click at [411, 101] on button "Settings" at bounding box center [412, 109] width 62 height 26
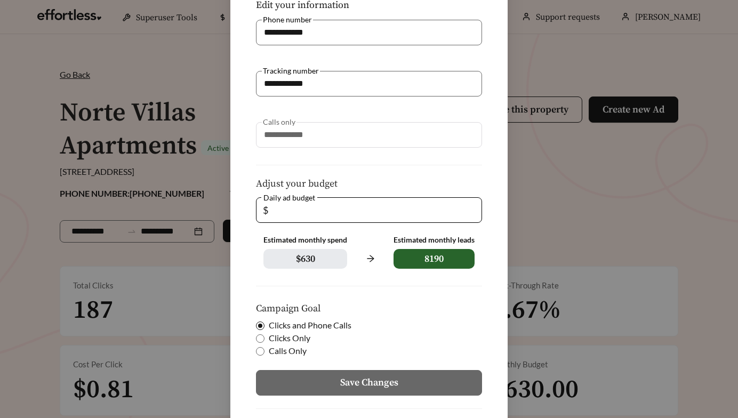
scroll to position [185, 0]
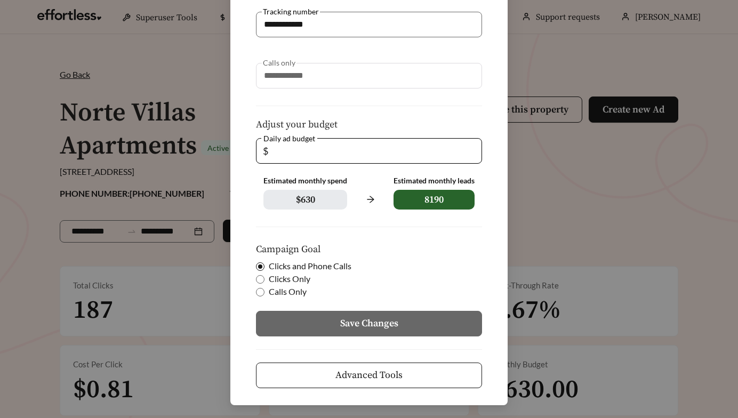
click at [338, 374] on span "Advanced Tools" at bounding box center [368, 375] width 67 height 14
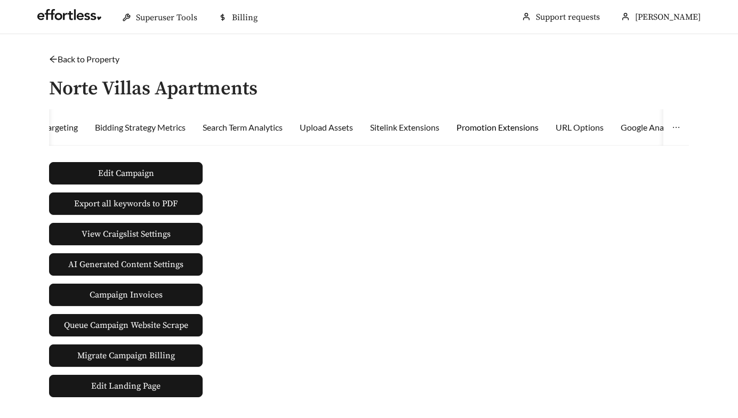
click at [535, 130] on div "Promotion Extensions" at bounding box center [497, 127] width 82 height 13
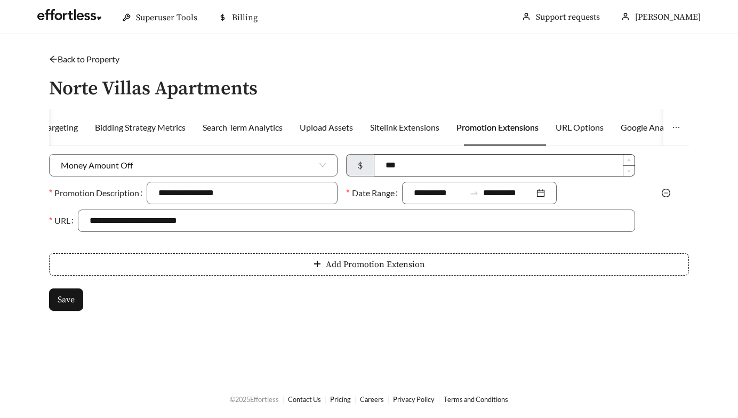
click at [417, 163] on input "***" at bounding box center [504, 165] width 260 height 21
type input "*"
type input "***"
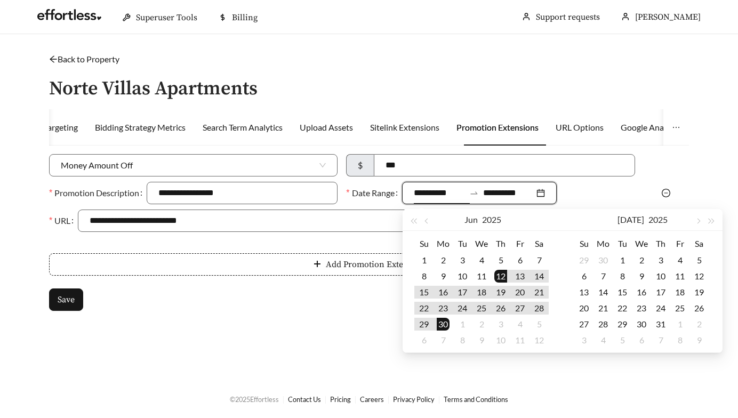
click at [440, 198] on input "**********" at bounding box center [439, 193] width 51 height 13
click at [699, 219] on button "button" at bounding box center [698, 219] width 14 height 21
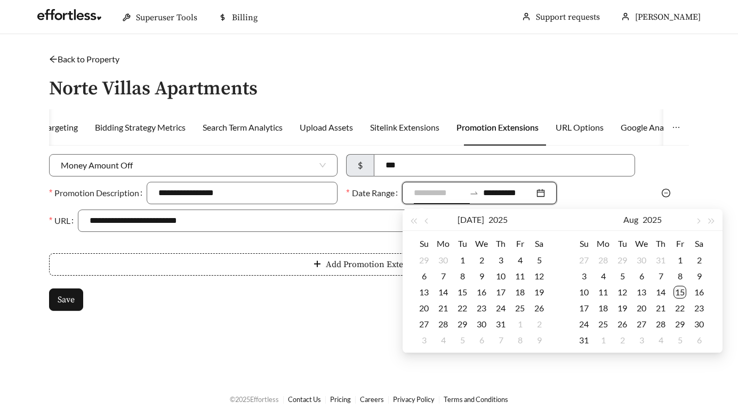
type input "**********"
click at [682, 295] on div "15" at bounding box center [679, 292] width 13 height 13
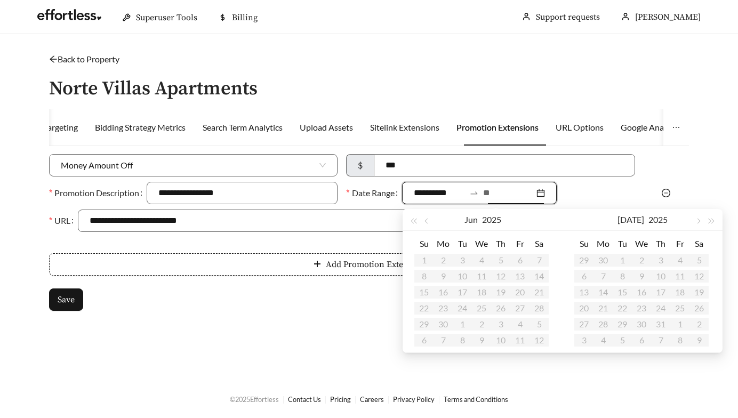
click at [503, 197] on input at bounding box center [508, 193] width 51 height 13
click at [705, 224] on button "button" at bounding box center [711, 219] width 14 height 21
click at [701, 224] on button "button" at bounding box center [698, 219] width 14 height 21
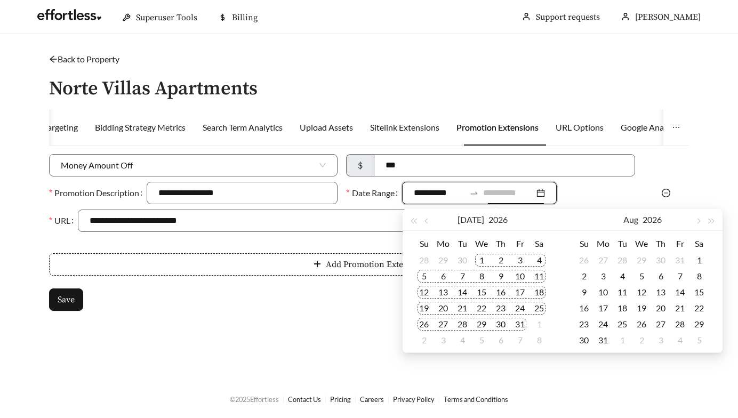
type input "**********"
click at [423, 220] on button "button" at bounding box center [428, 219] width 14 height 21
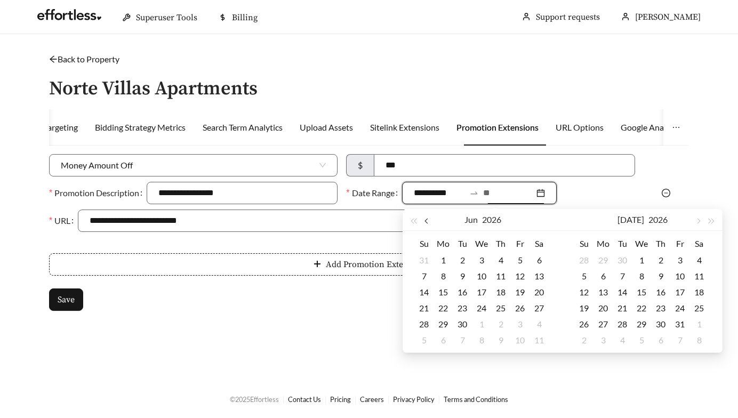
click at [423, 220] on button "button" at bounding box center [428, 219] width 14 height 21
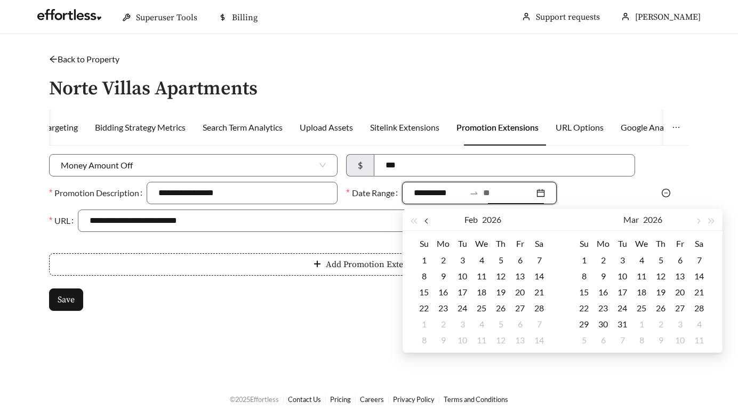
click at [423, 220] on button "button" at bounding box center [428, 219] width 14 height 21
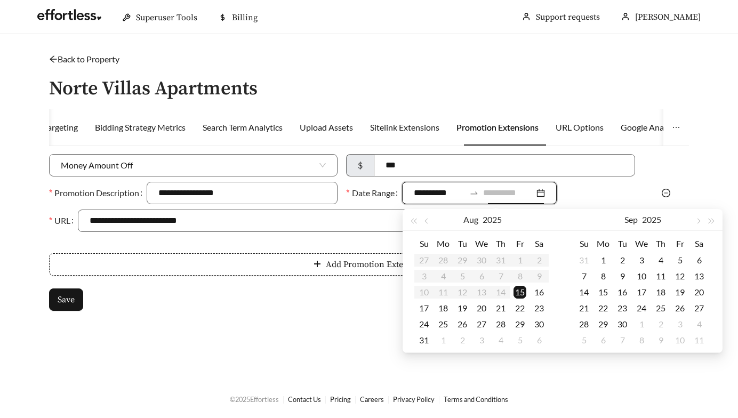
click at [523, 293] on div "15" at bounding box center [519, 292] width 13 height 13
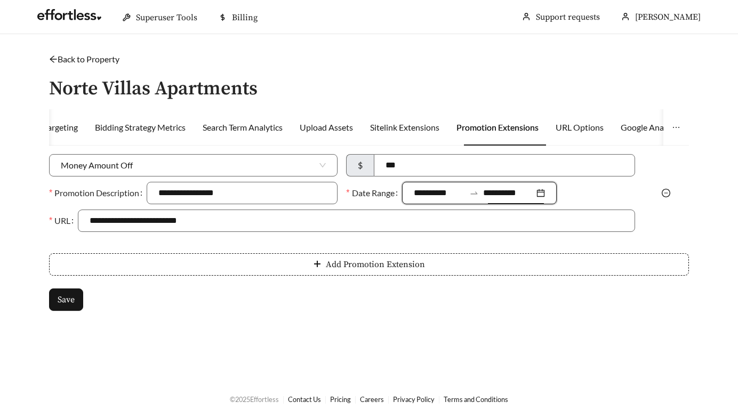
click at [520, 191] on input "**********" at bounding box center [508, 193] width 51 height 13
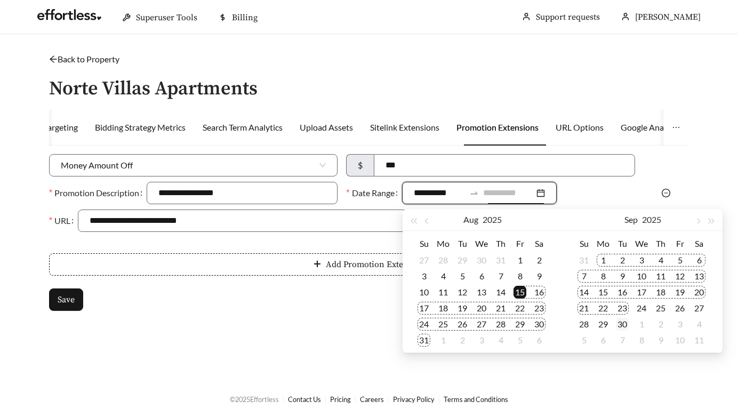
type input "**********"
click at [626, 318] on div "30" at bounding box center [622, 324] width 13 height 13
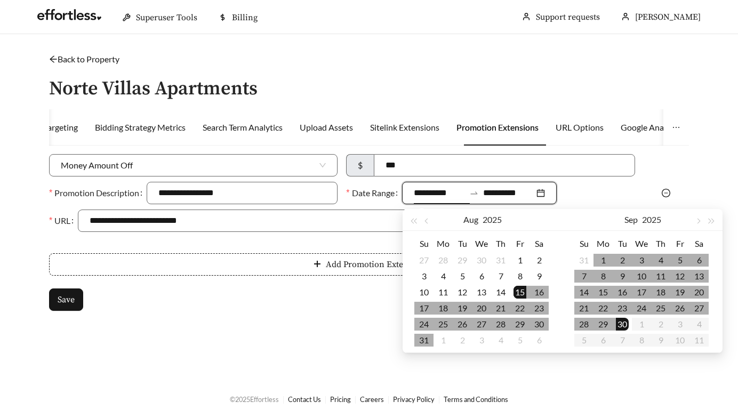
type input "**********"
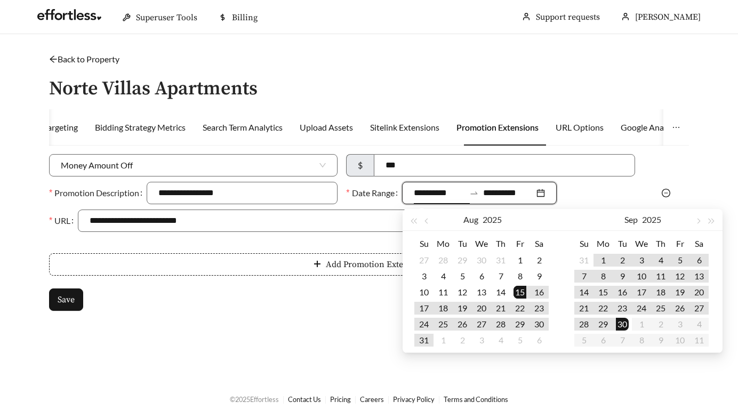
click at [62, 284] on form "**********" at bounding box center [369, 232] width 640 height 157
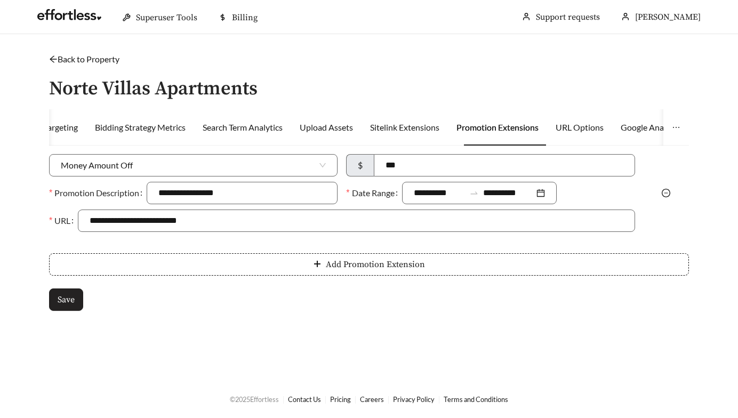
click at [64, 295] on span "Save" at bounding box center [66, 299] width 17 height 13
click at [524, 194] on input "**********" at bounding box center [508, 193] width 51 height 13
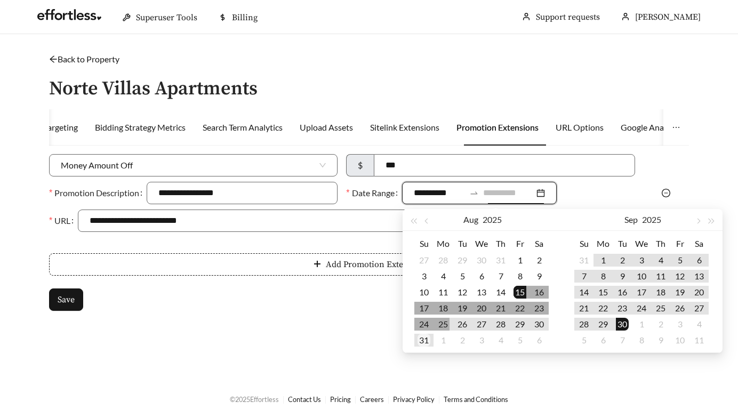
type input "**********"
click at [428, 340] on div "31" at bounding box center [423, 340] width 13 height 13
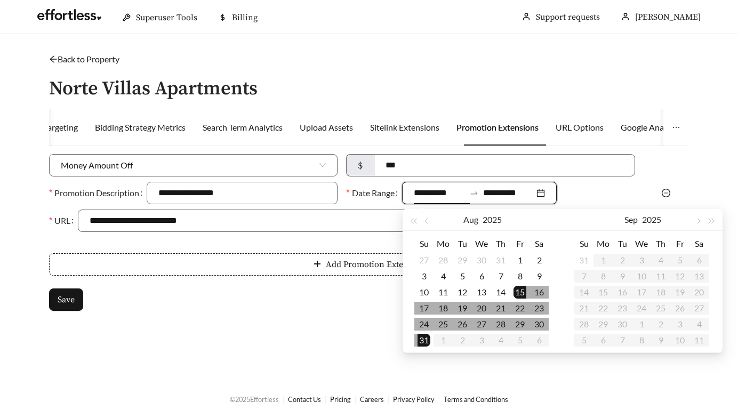
type input "**********"
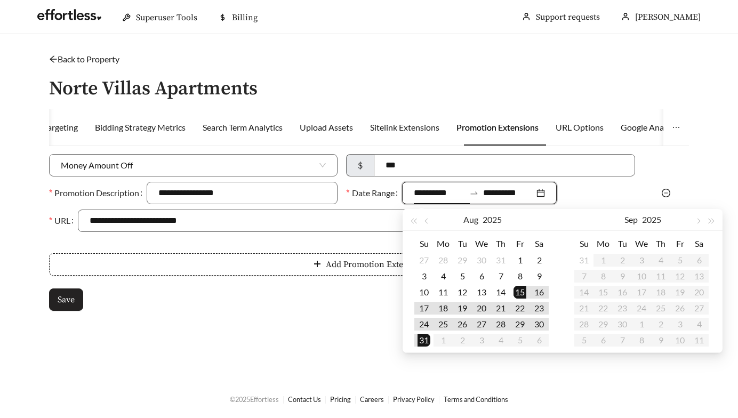
click at [55, 295] on button "Save" at bounding box center [66, 299] width 34 height 22
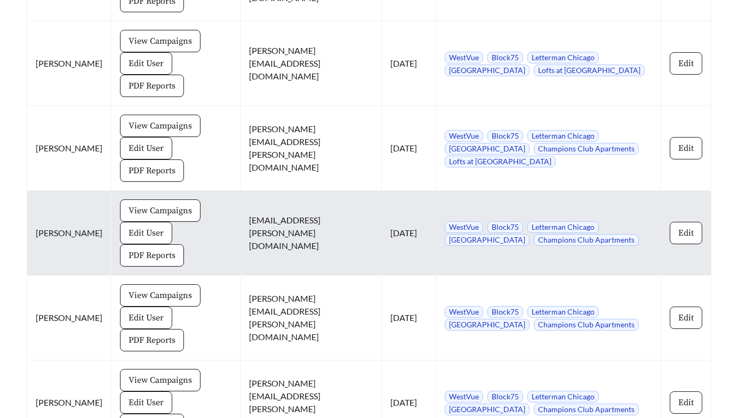
scroll to position [952, 0]
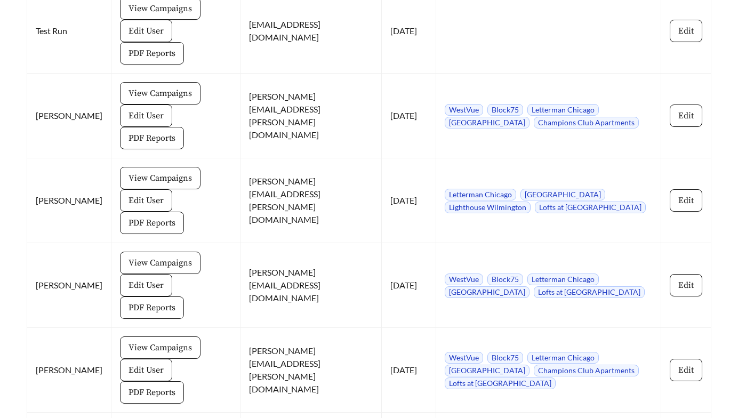
scroll to position [667, 0]
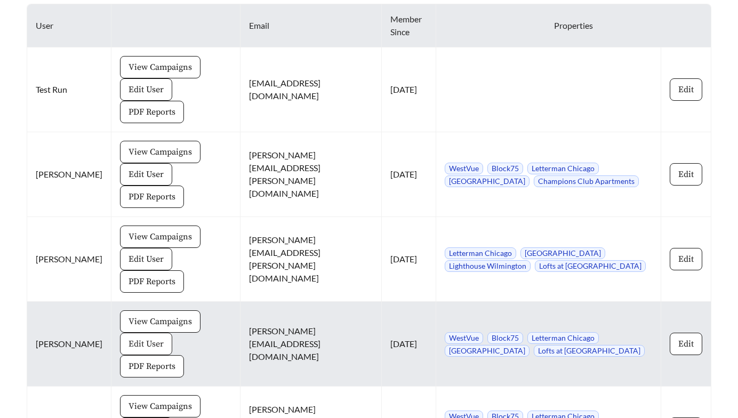
click at [162, 334] on button "Edit User" at bounding box center [146, 344] width 52 height 22
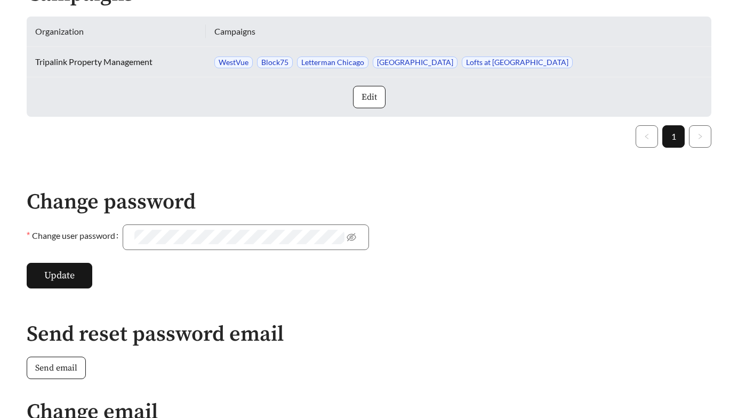
scroll to position [345, 0]
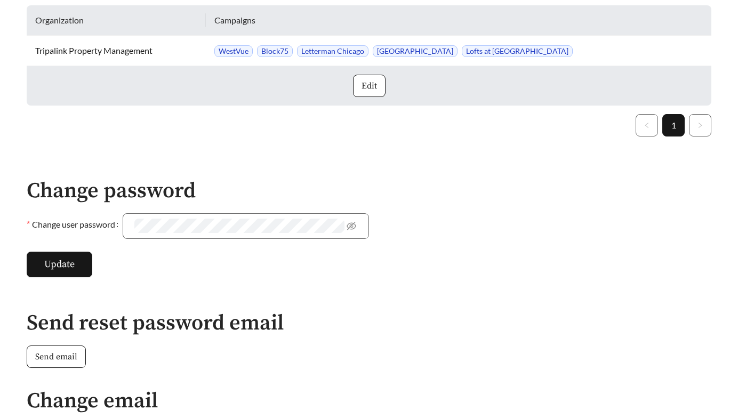
scroll to position [667, 0]
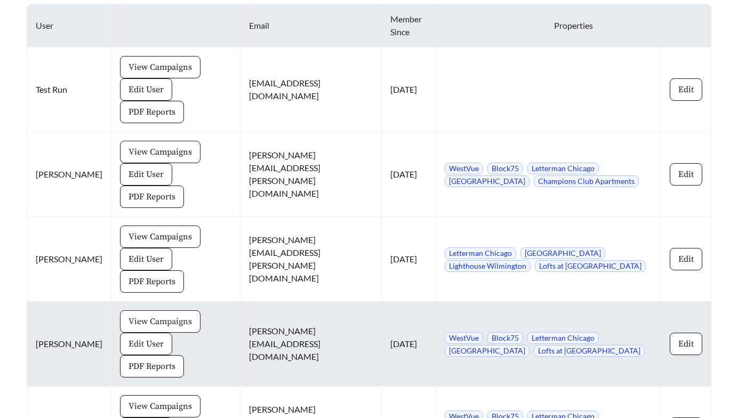
click at [141, 321] on span "View Campaigns" at bounding box center [159, 321] width 63 height 13
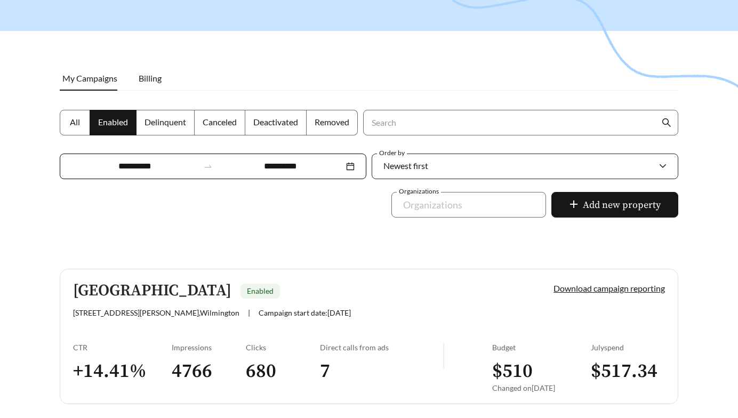
scroll to position [141, 0]
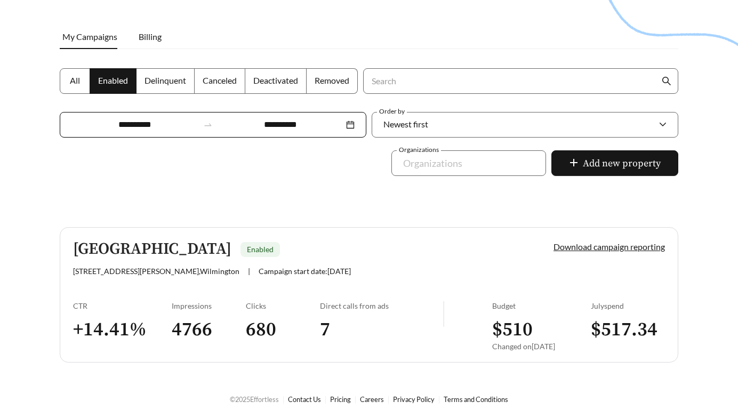
click at [72, 78] on span "All" at bounding box center [75, 80] width 10 height 10
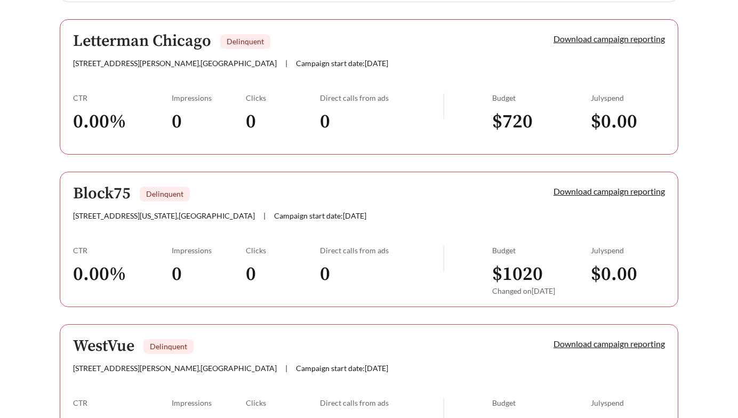
scroll to position [751, 0]
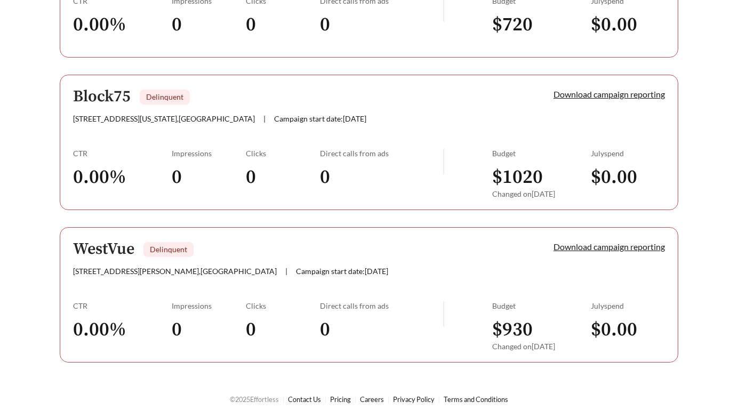
scroll to position [667, 0]
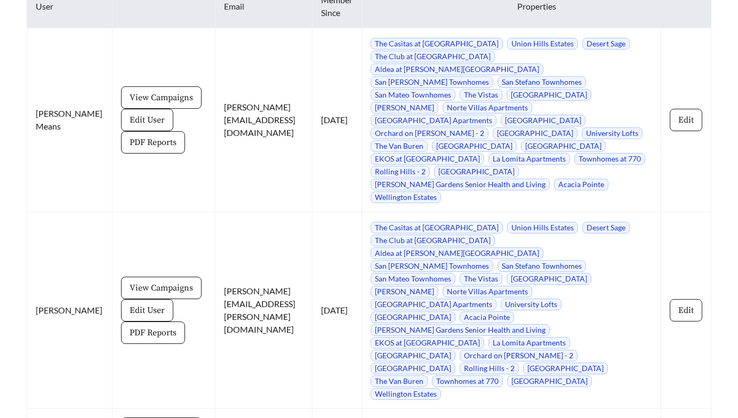
scroll to position [1302, 0]
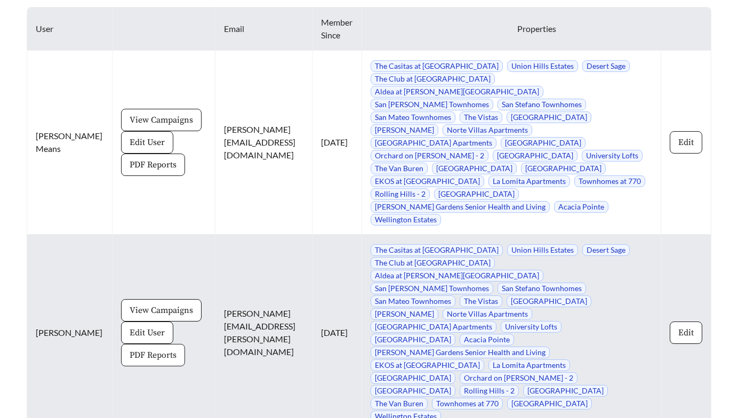
click at [130, 349] on span "PDF Reports" at bounding box center [153, 355] width 47 height 13
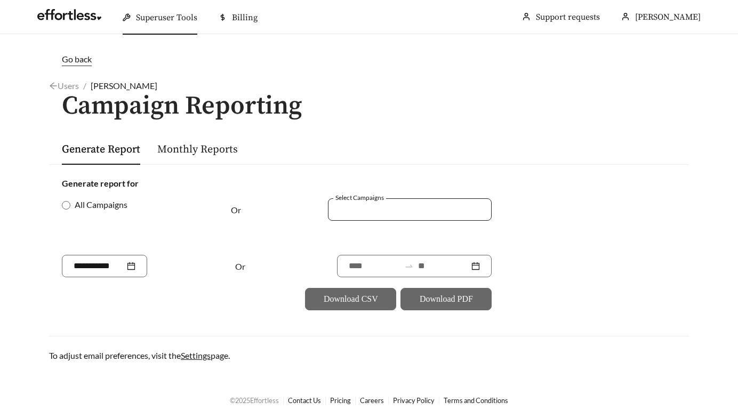
click at [363, 200] on div at bounding box center [410, 209] width 164 height 22
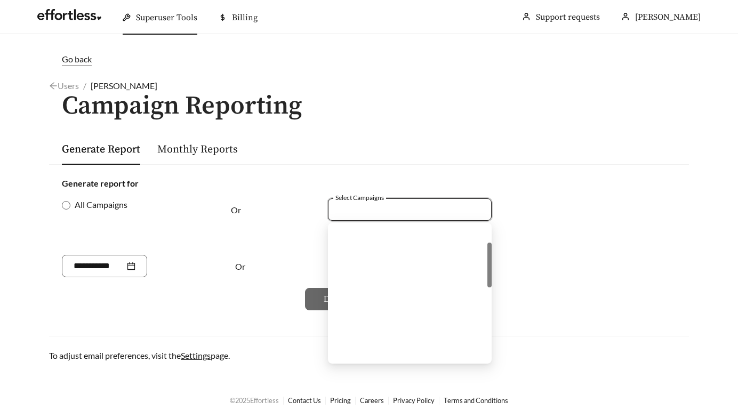
scroll to position [341, 0]
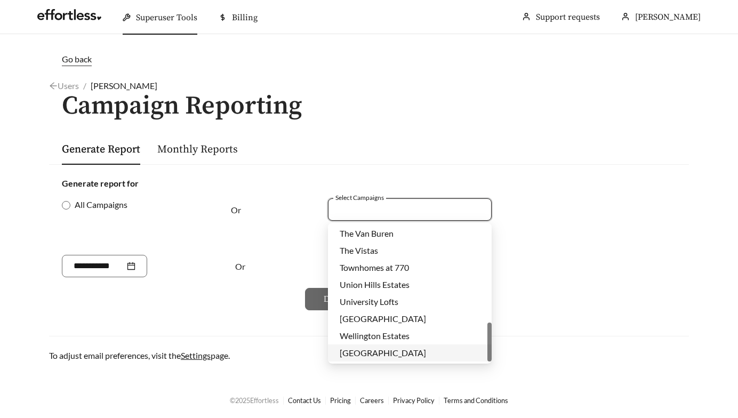
click at [354, 352] on span "[GEOGRAPHIC_DATA]" at bounding box center [383, 353] width 86 height 10
click at [194, 259] on div at bounding box center [133, 266] width 143 height 22
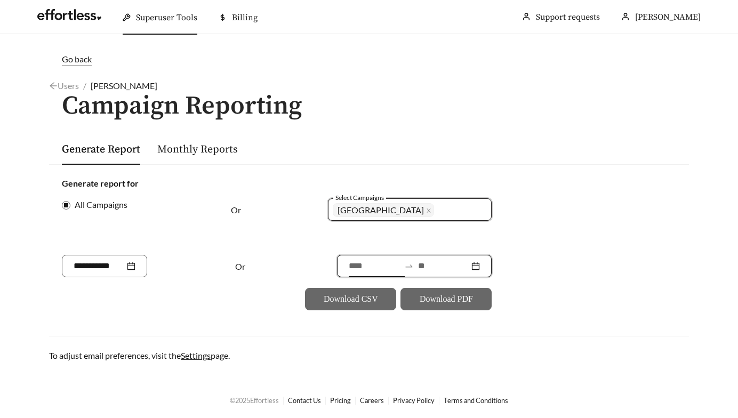
click at [349, 264] on input at bounding box center [374, 266] width 51 height 13
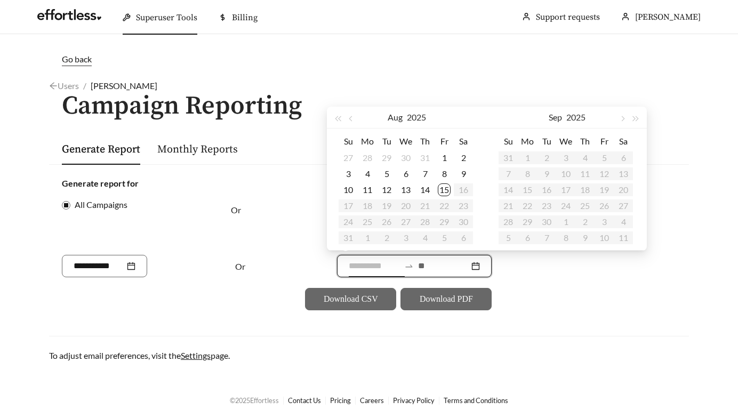
type input "**********"
click at [349, 123] on button "button" at bounding box center [352, 117] width 14 height 21
type input "**********"
click at [389, 154] on div "1" at bounding box center [386, 157] width 13 height 13
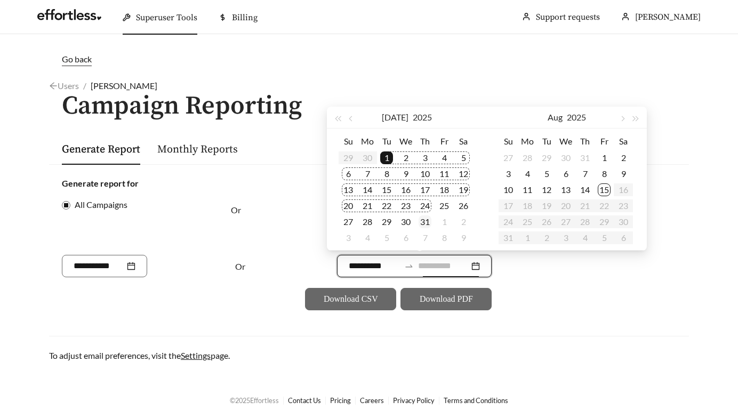
type input "**********"
click at [424, 217] on div "31" at bounding box center [424, 221] width 13 height 13
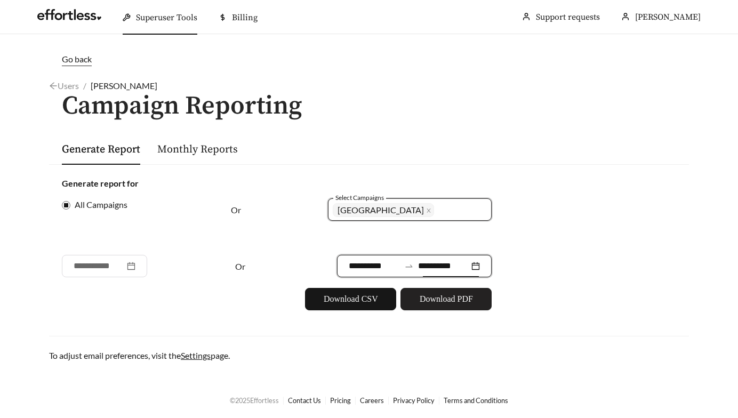
click at [434, 305] on span "Download PDF" at bounding box center [445, 299] width 53 height 13
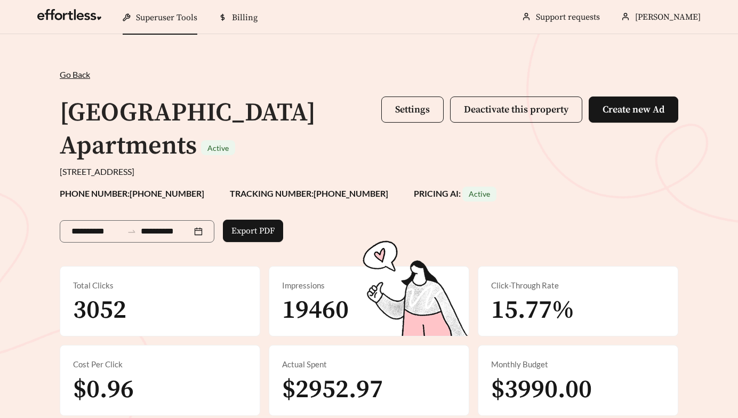
scroll to position [775, 0]
